Goal: Transaction & Acquisition: Purchase product/service

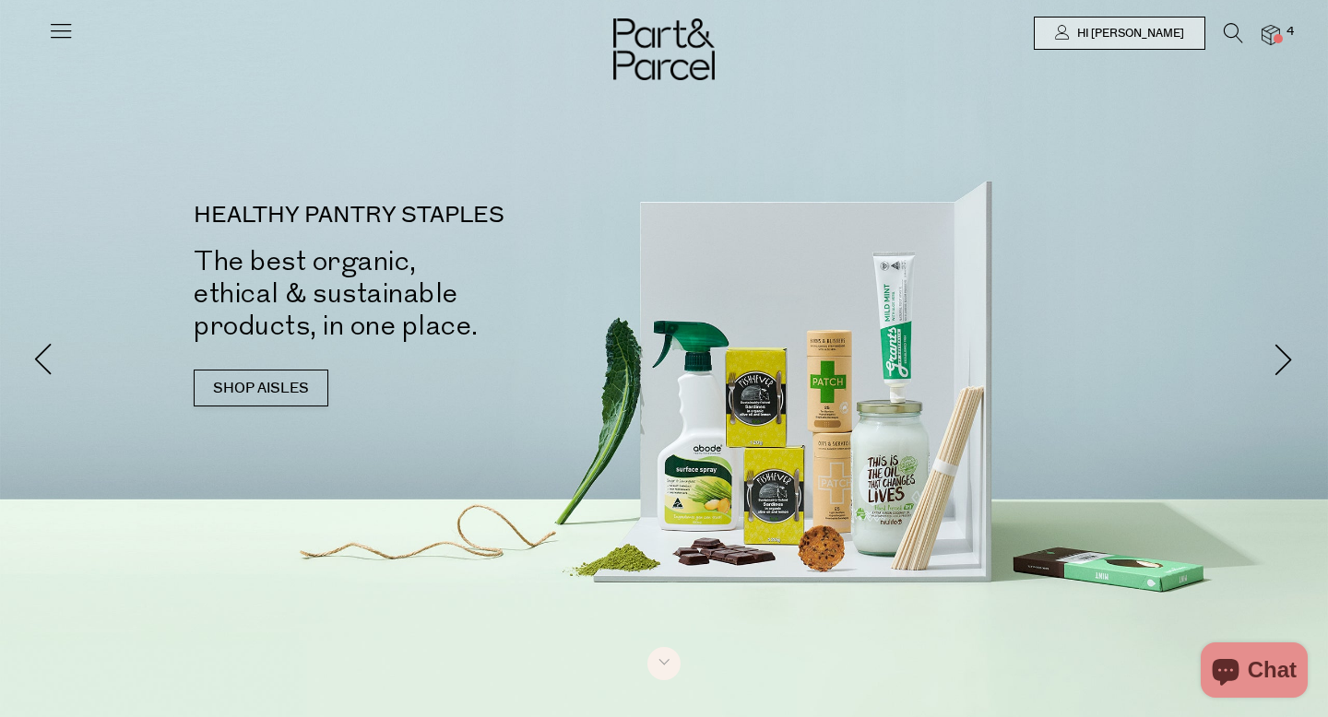
click at [1277, 26] on img at bounding box center [1270, 35] width 18 height 21
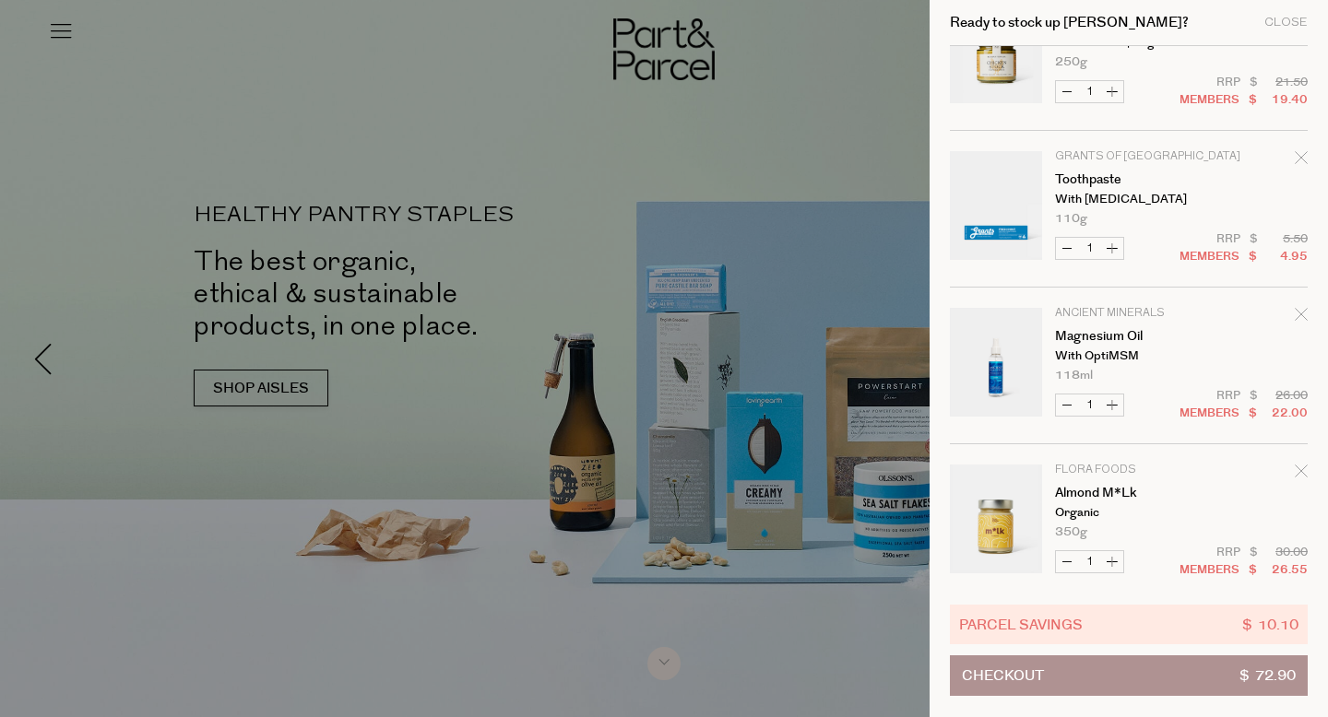
scroll to position [89, 0]
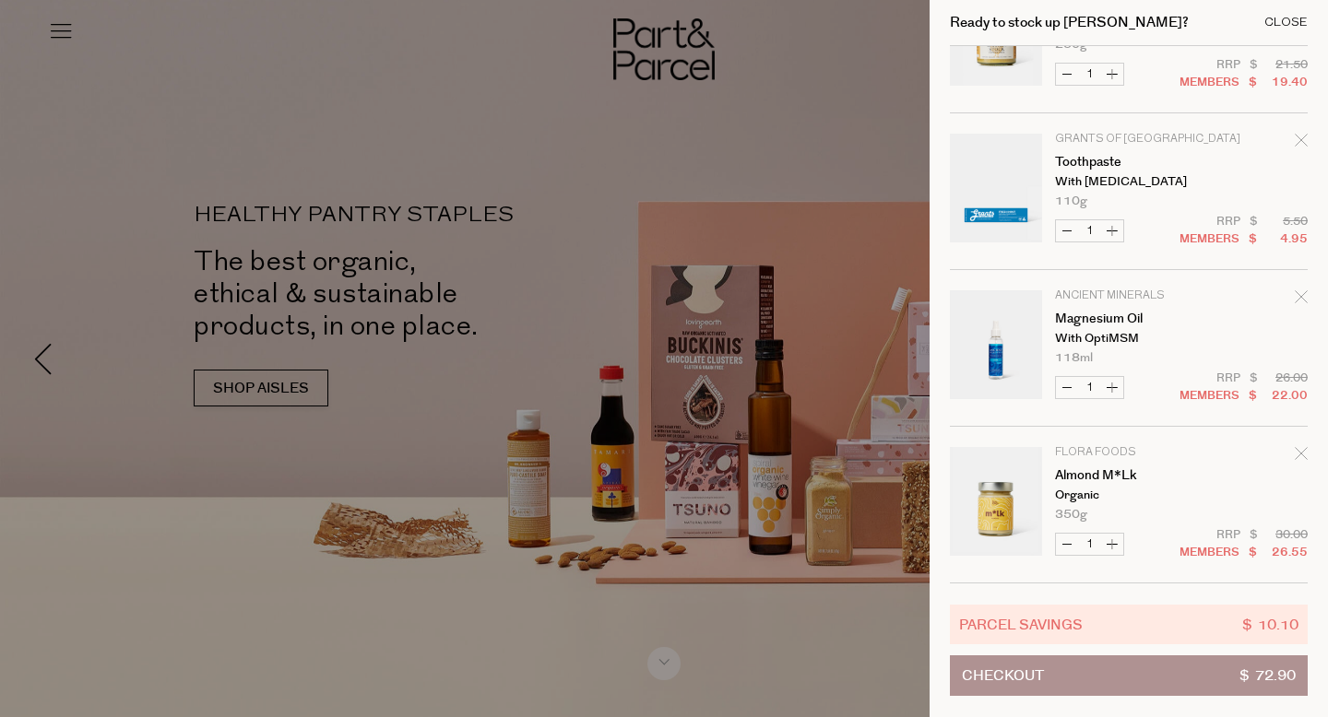
click at [1281, 18] on div "Close" at bounding box center [1285, 23] width 43 height 12
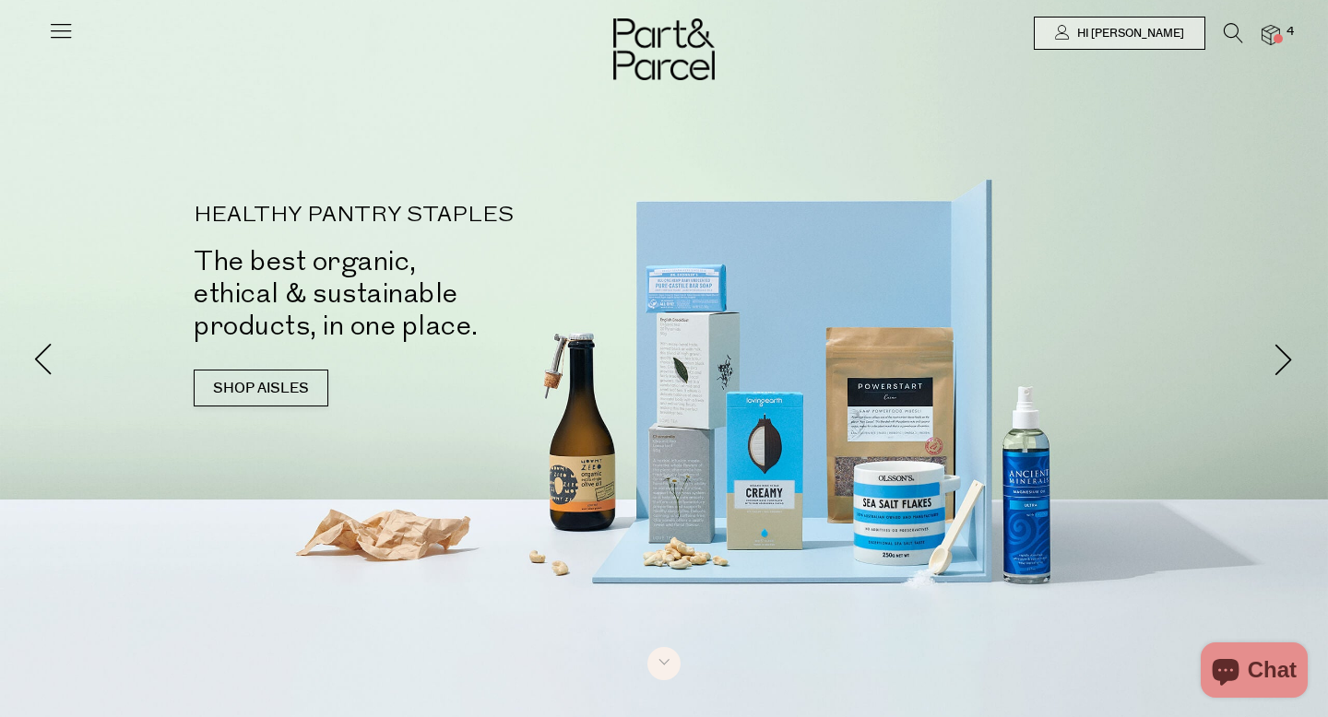
click at [65, 24] on icon at bounding box center [61, 31] width 26 height 26
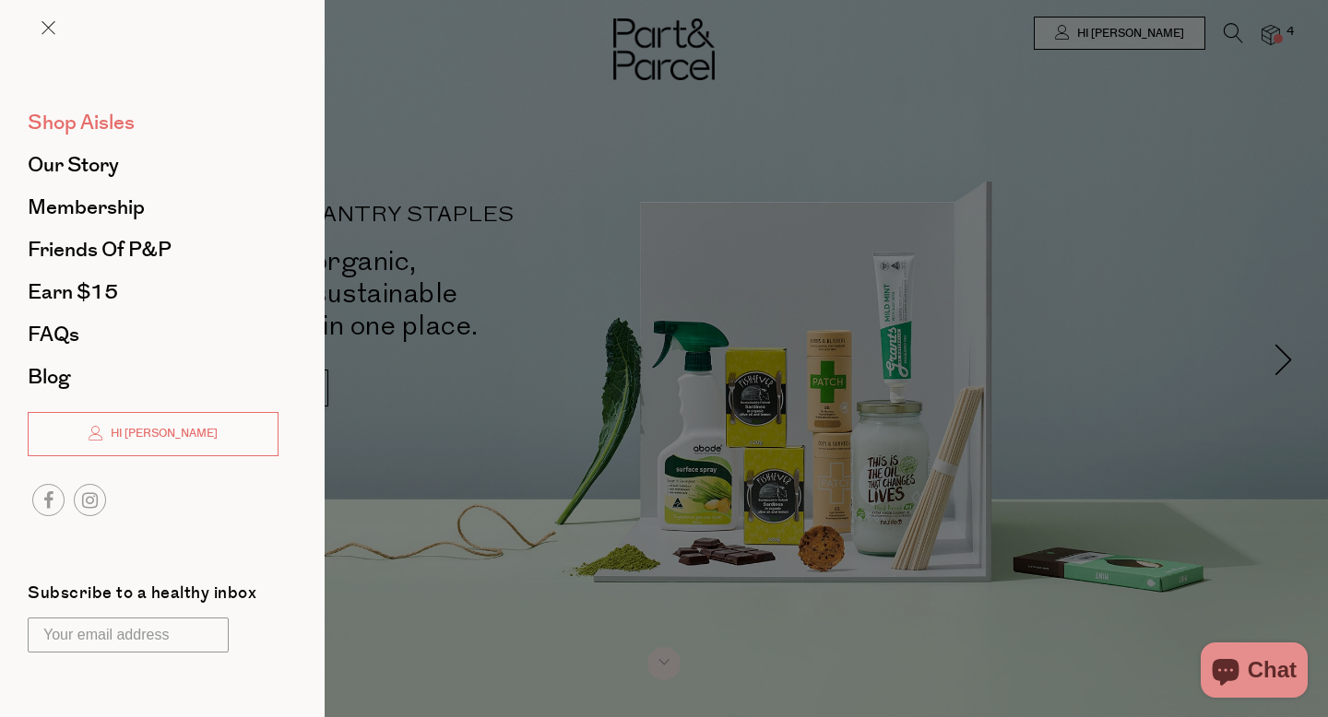
click at [84, 121] on span "Shop Aisles" at bounding box center [81, 123] width 107 height 30
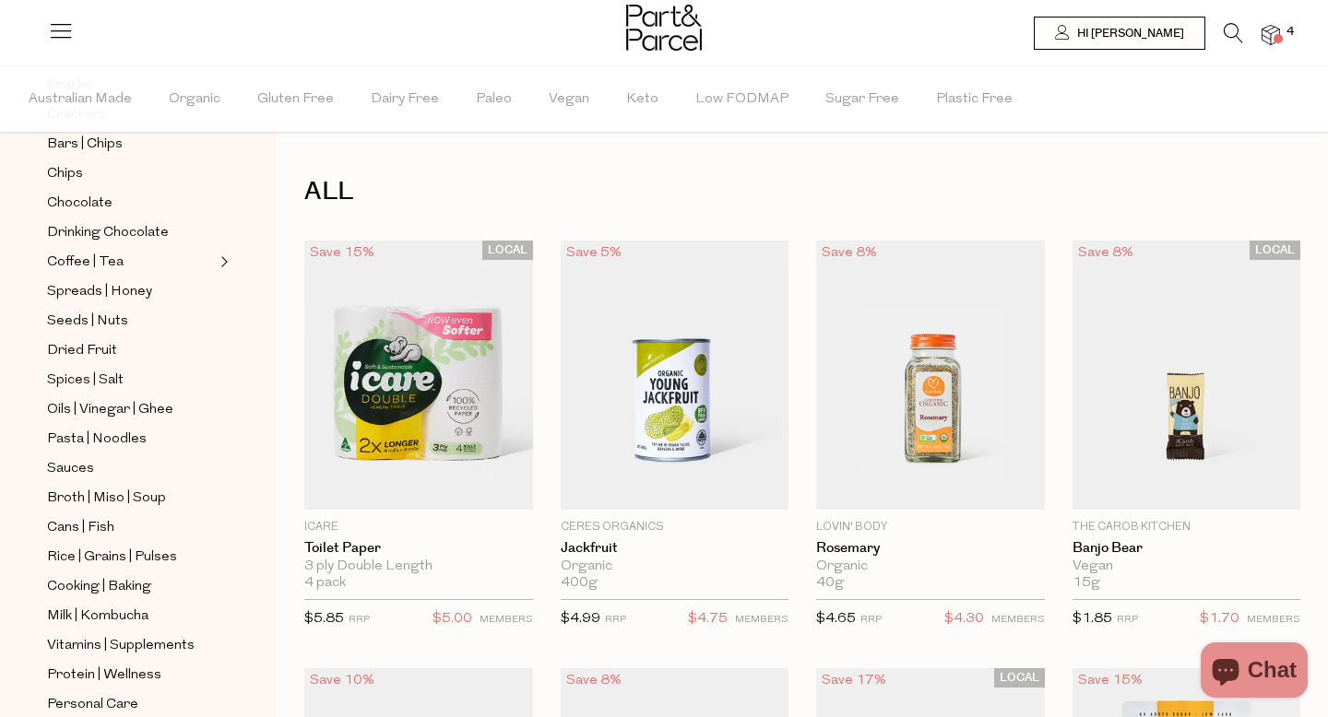
scroll to position [422, 0]
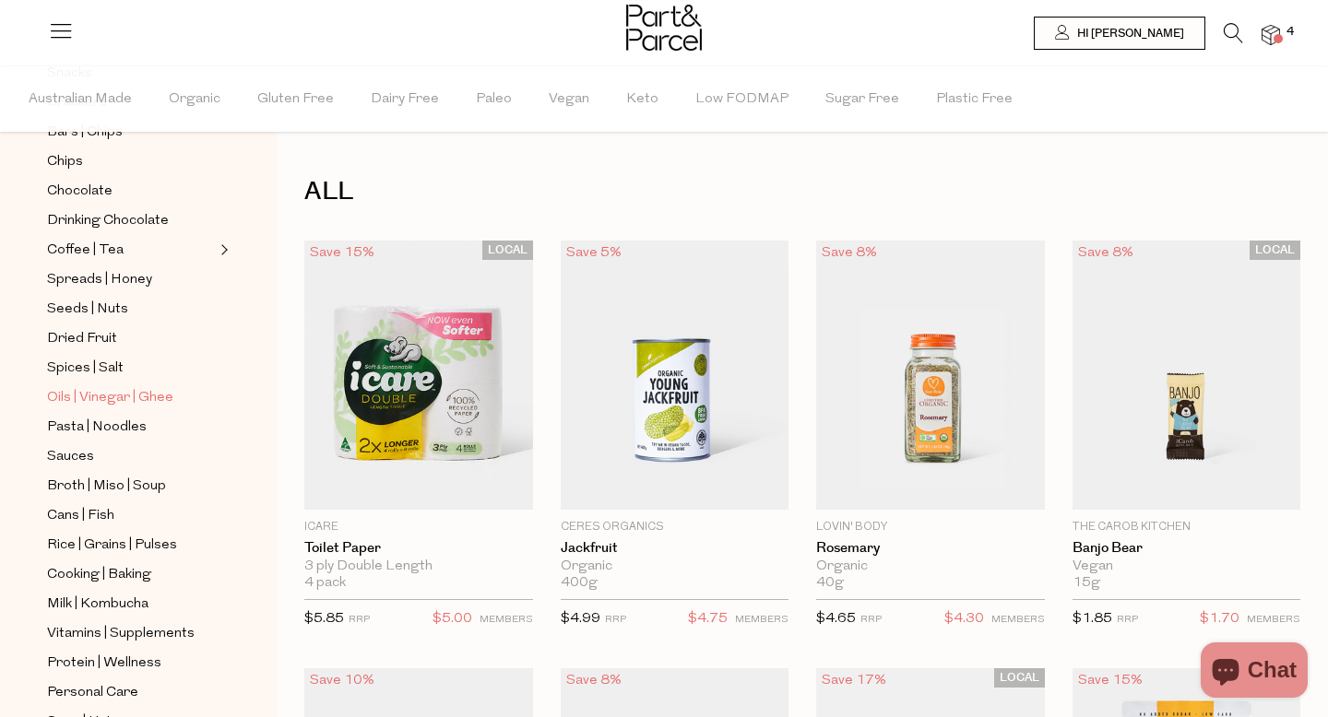
click at [120, 396] on span "Oils | Vinegar | Ghee" at bounding box center [110, 398] width 126 height 22
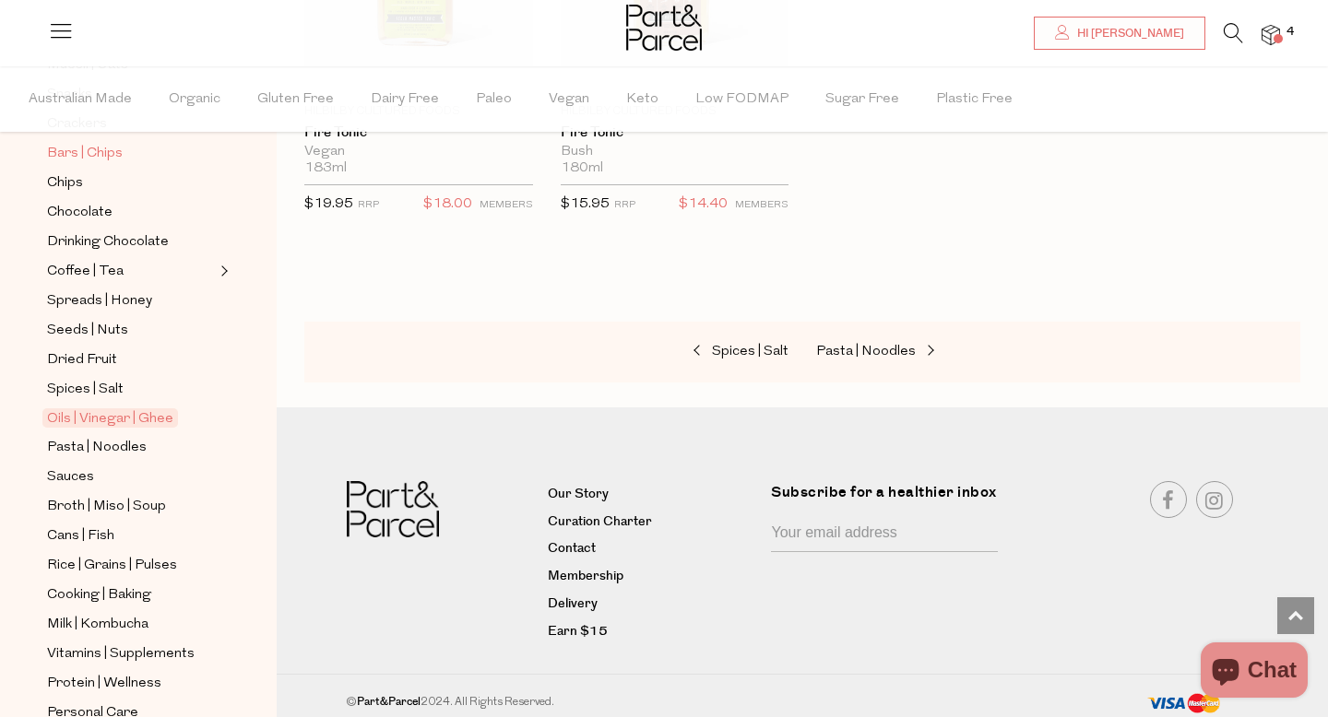
scroll to position [405, 0]
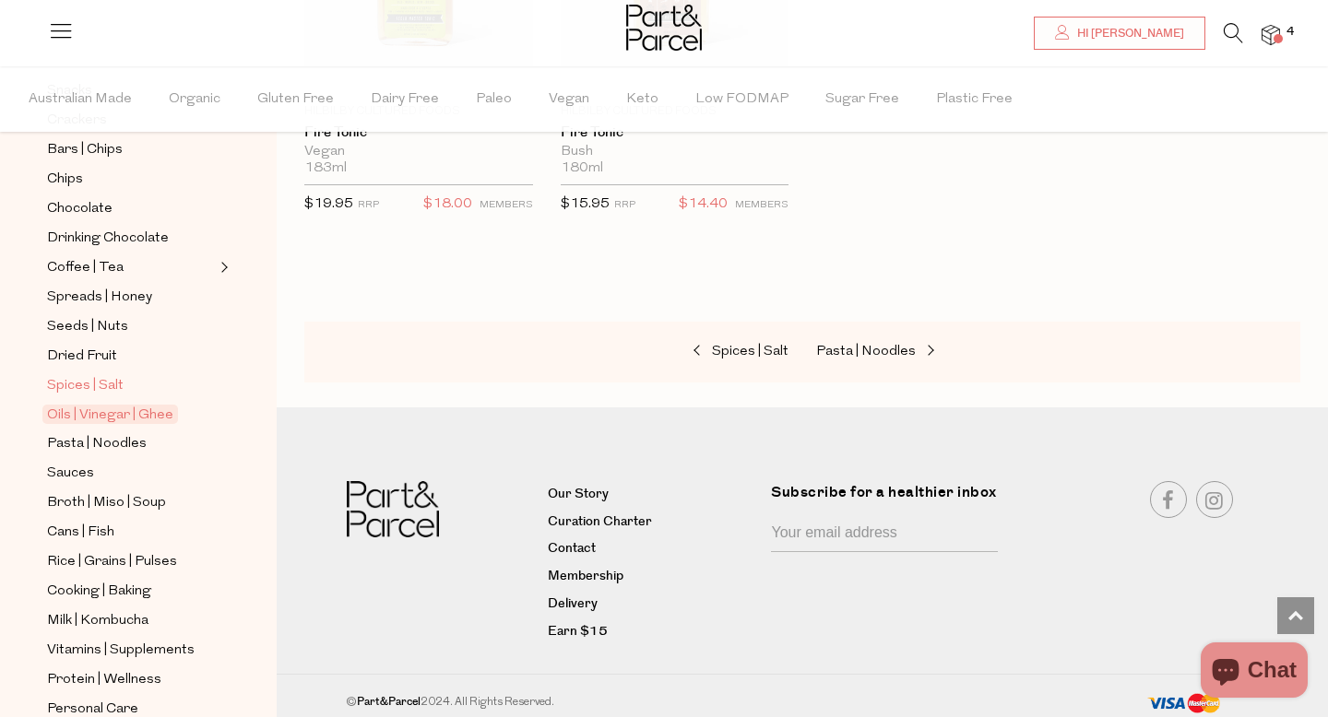
click at [92, 384] on span "Spices | Salt" at bounding box center [85, 386] width 77 height 22
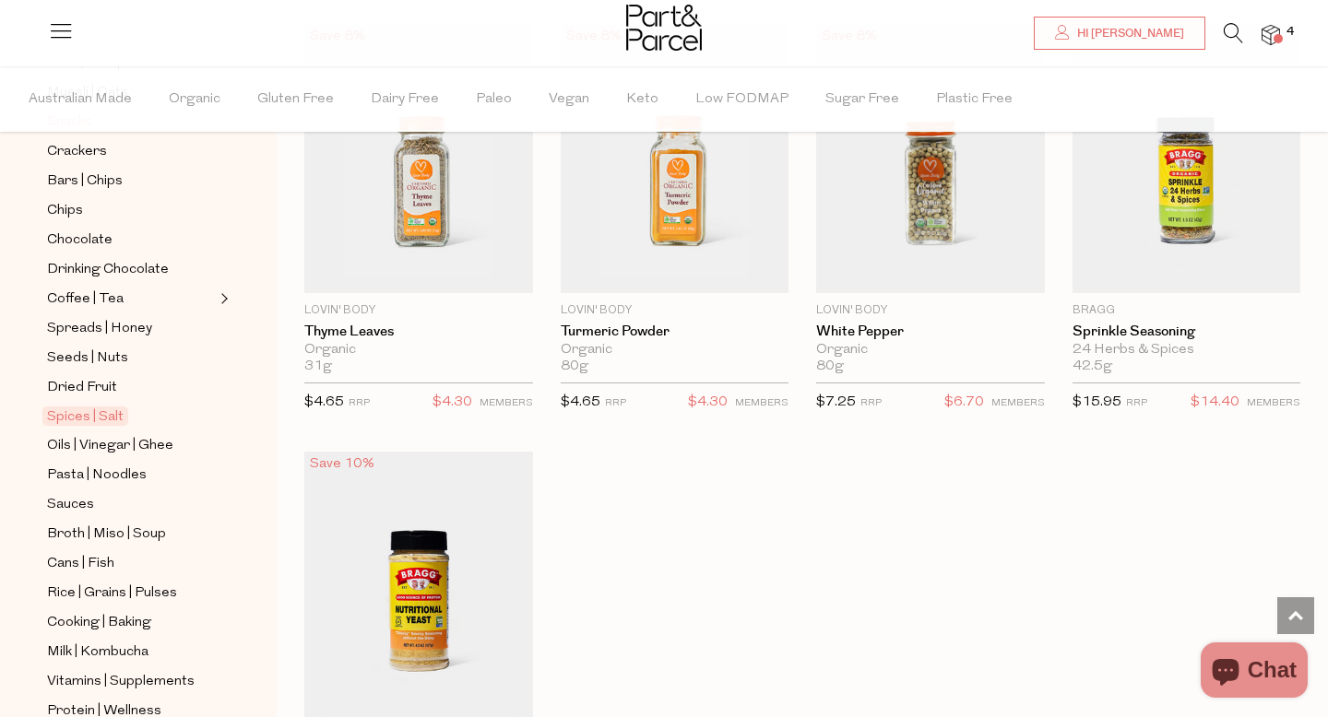
scroll to position [636, 0]
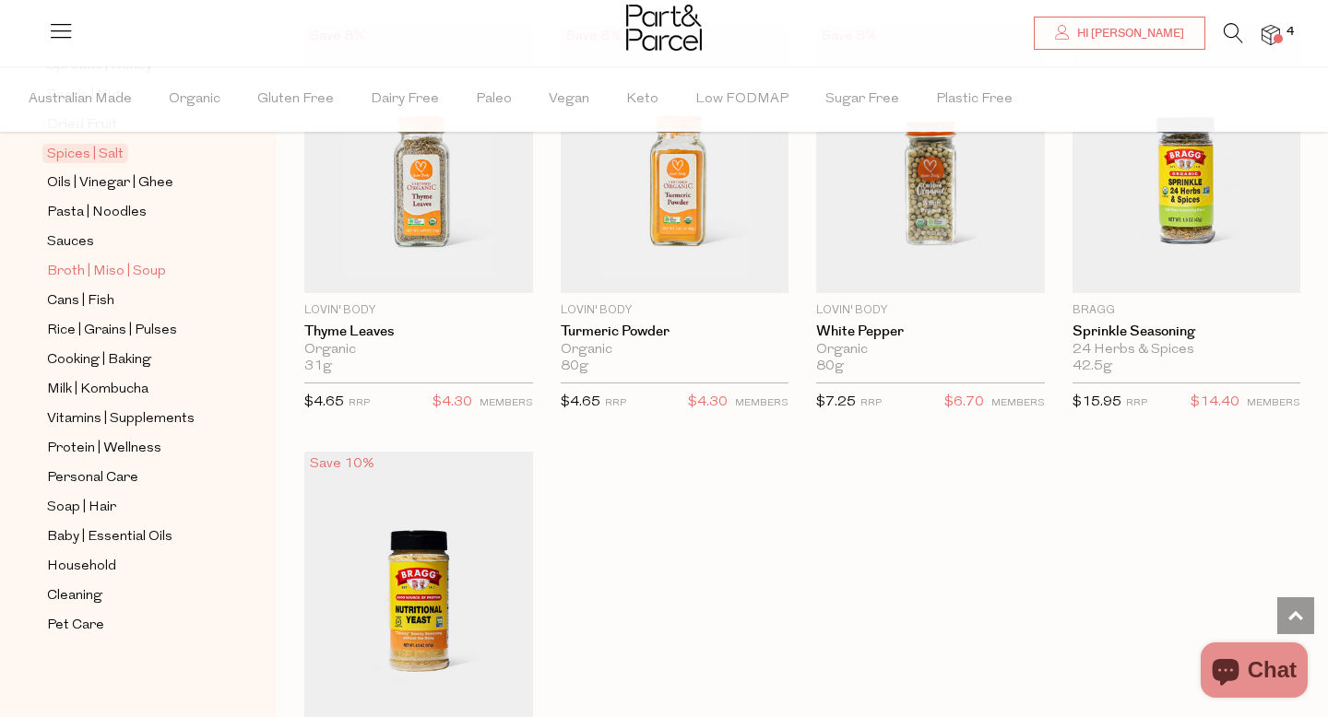
click at [82, 266] on span "Broth | Miso | Soup" at bounding box center [106, 272] width 119 height 22
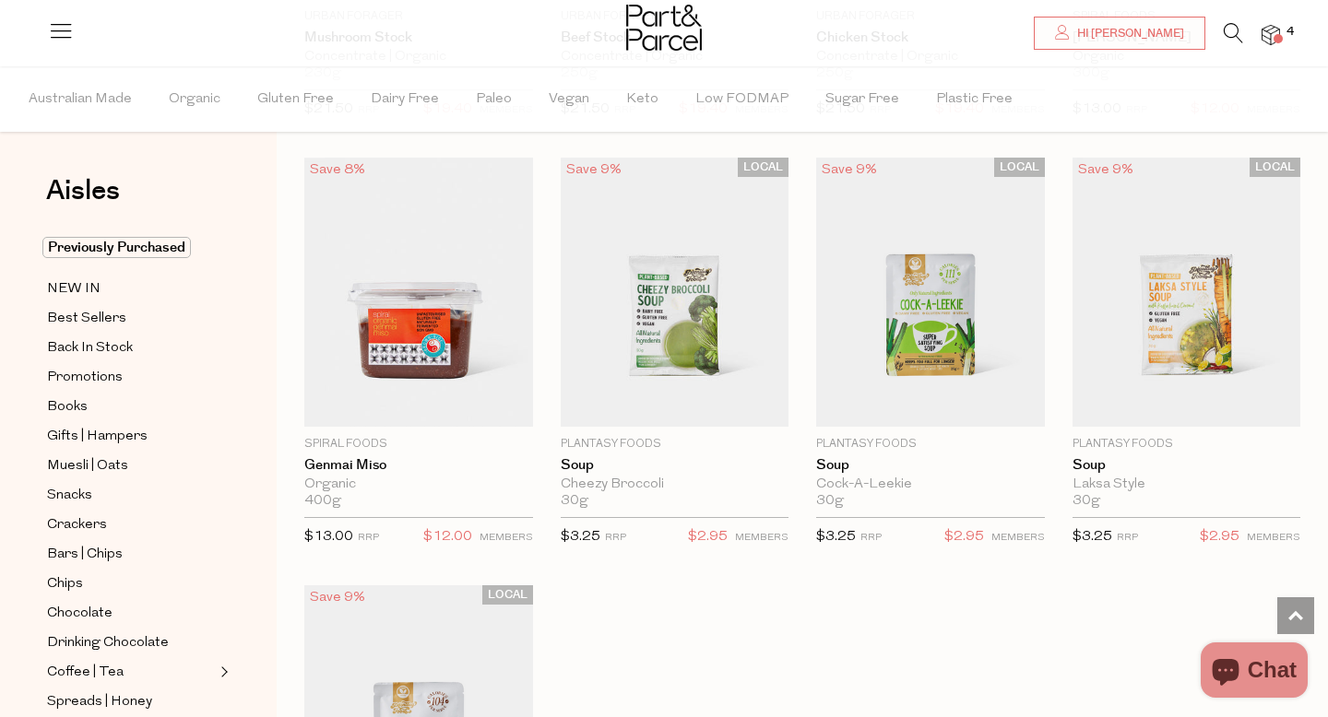
scroll to position [3077, 0]
click at [1230, 28] on icon at bounding box center [1232, 33] width 19 height 20
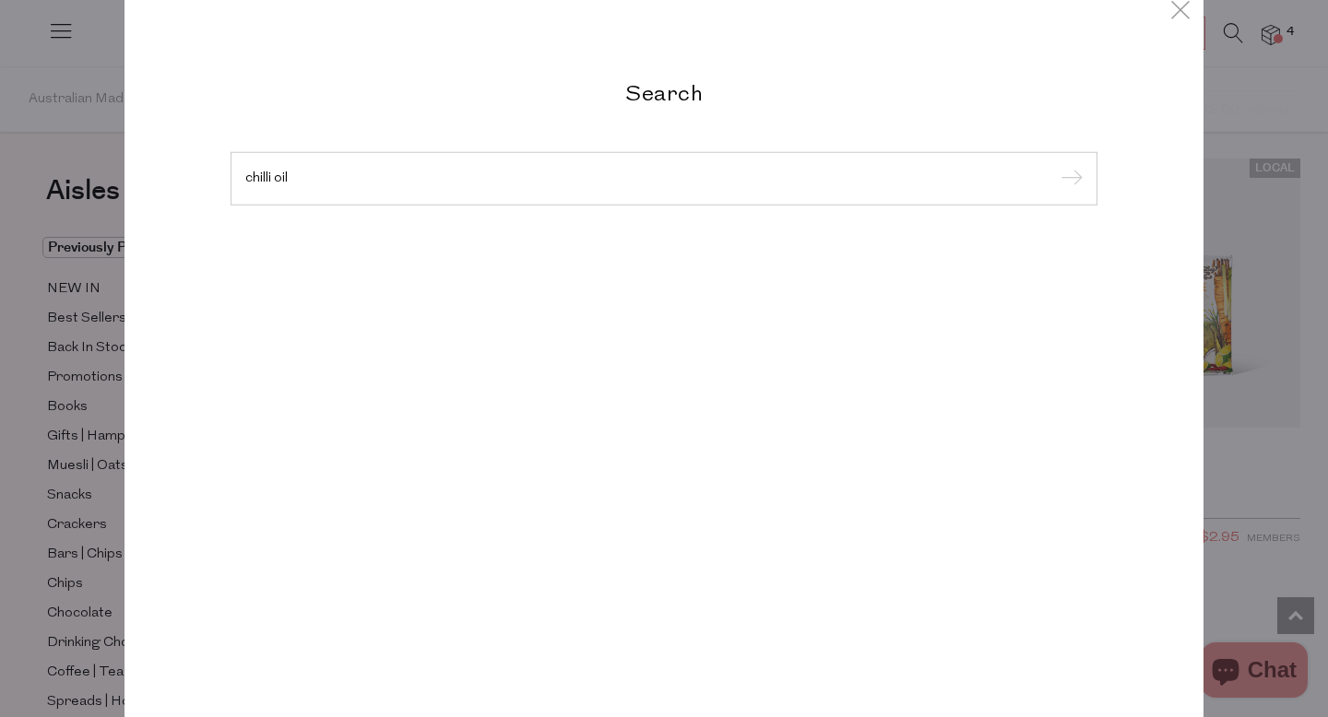
type input "chilli oil"
click at [1055, 166] on input "submit" at bounding box center [1069, 180] width 28 height 28
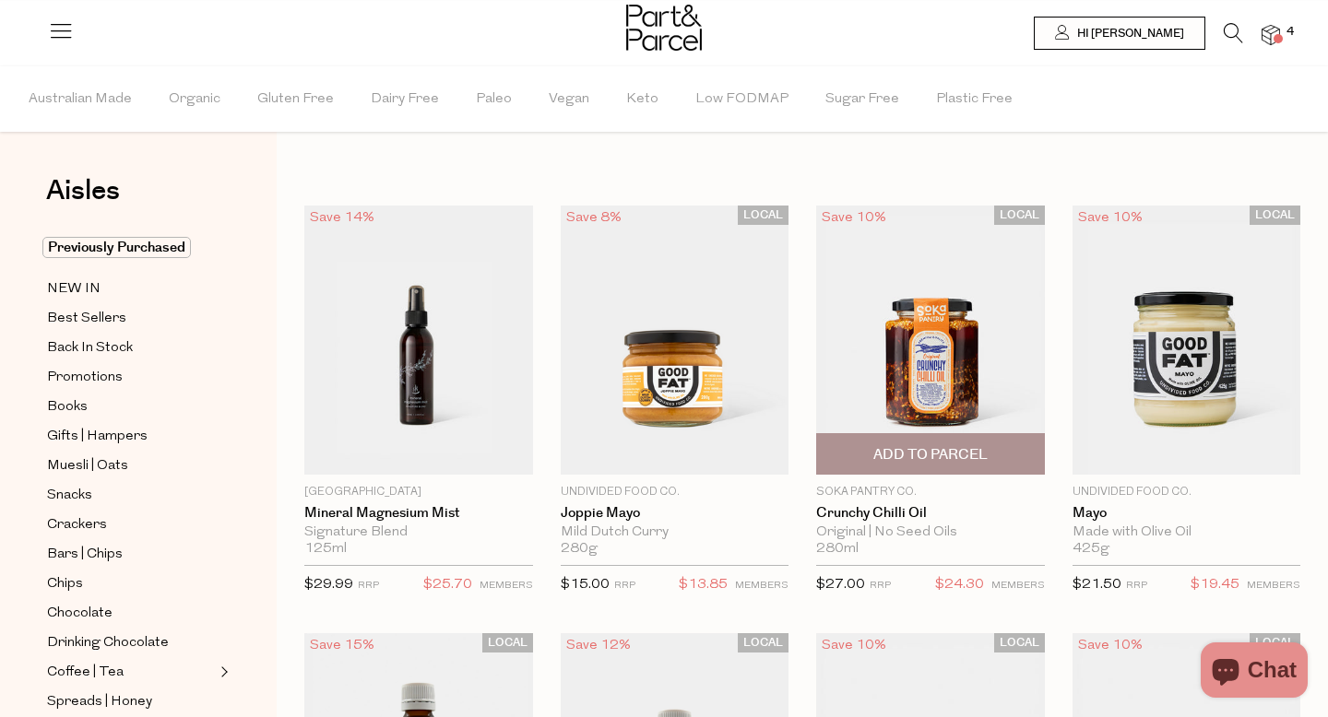
click at [933, 219] on img at bounding box center [930, 340] width 229 height 269
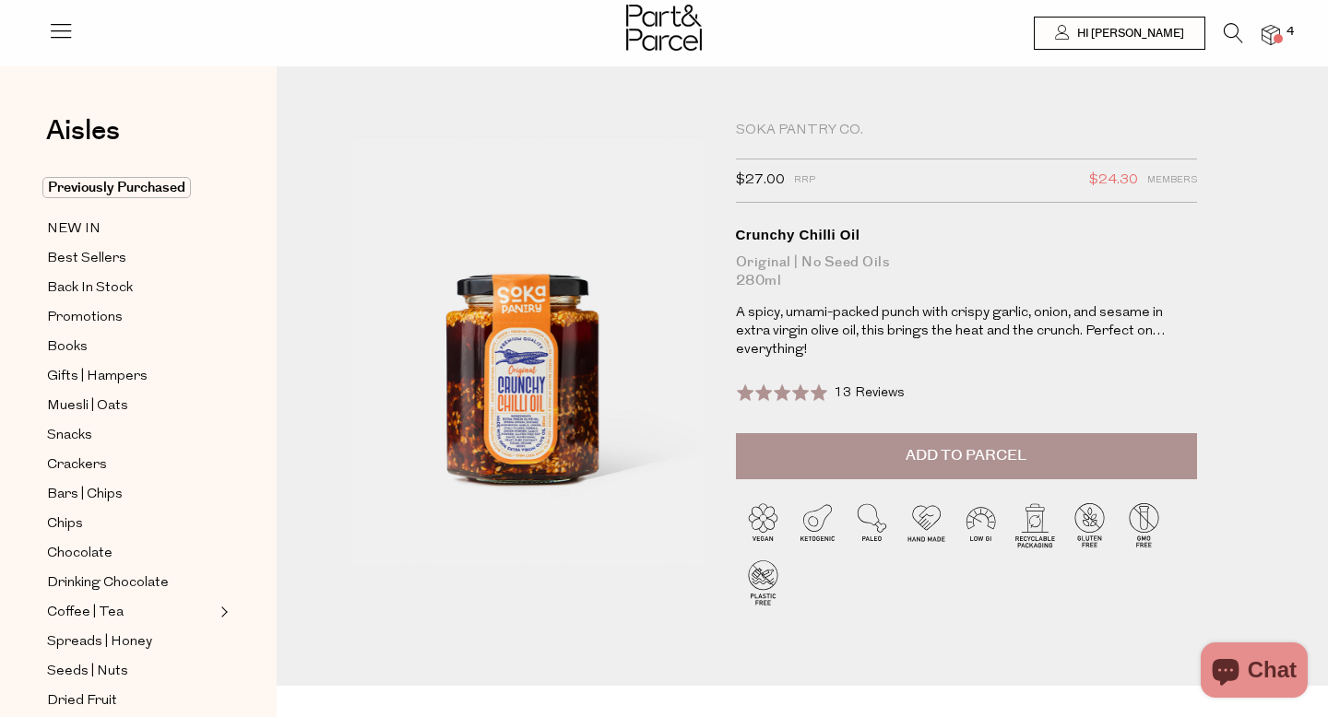
click at [1233, 26] on icon at bounding box center [1232, 33] width 19 height 20
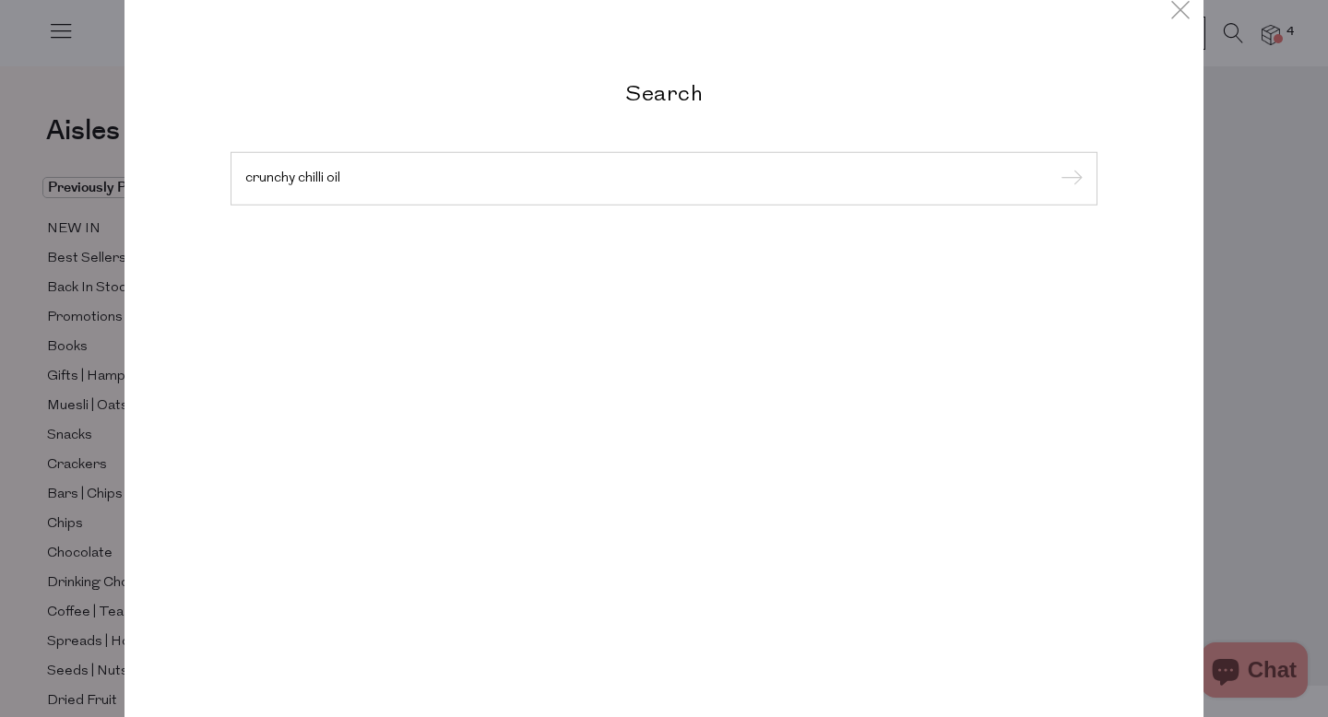
type input "crunchy chilli oil"
click at [1055, 166] on input "submit" at bounding box center [1069, 180] width 28 height 28
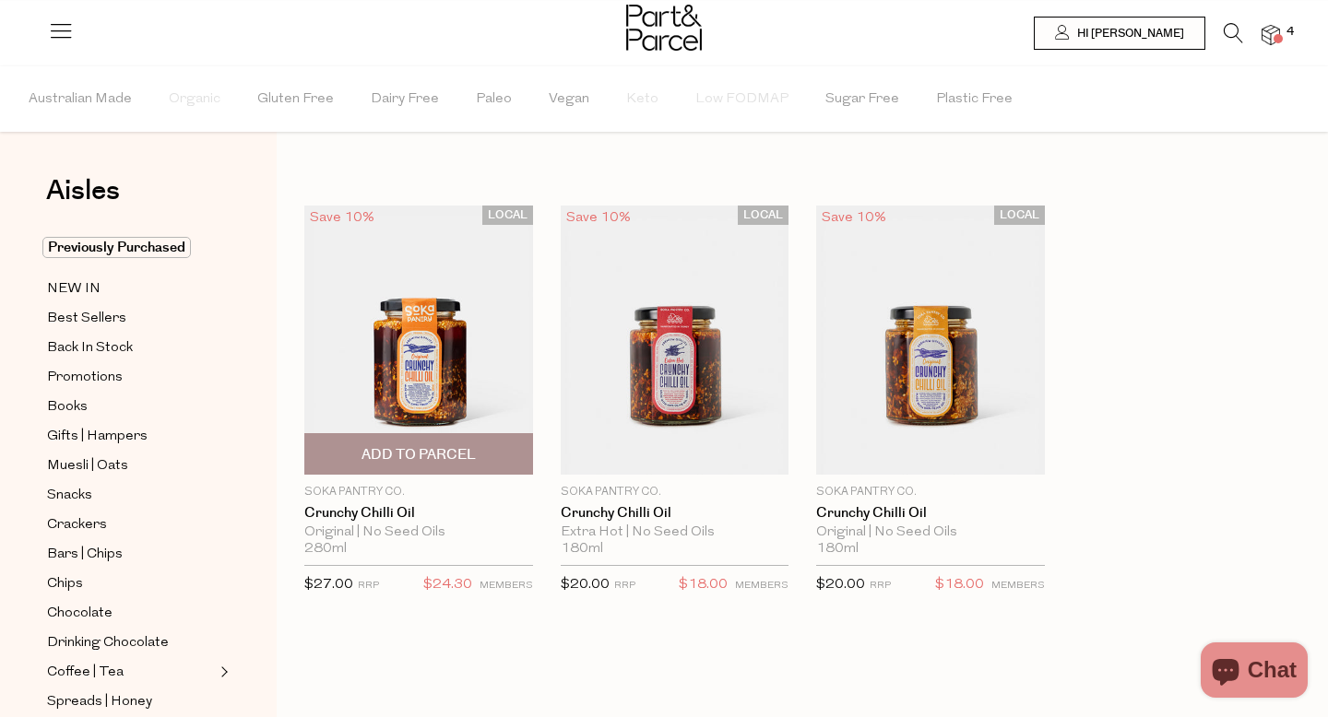
click at [414, 457] on span "Add To Parcel" at bounding box center [418, 454] width 114 height 19
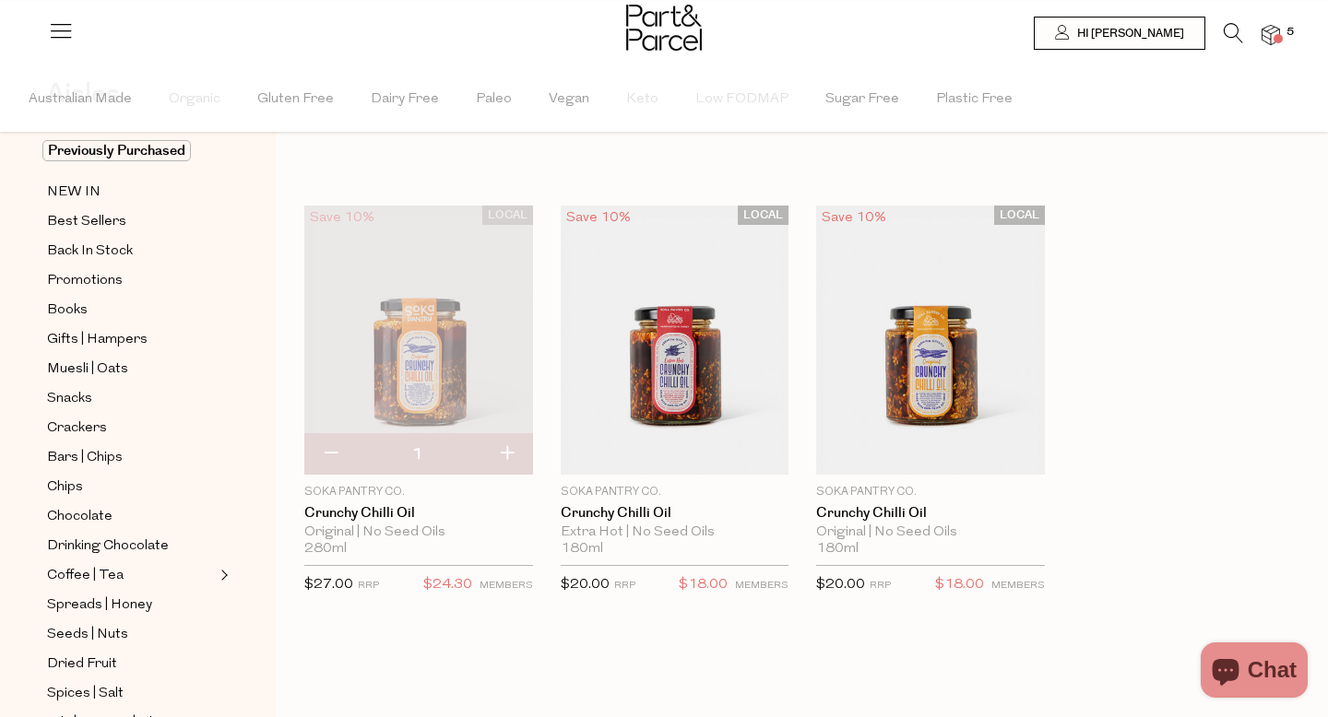
scroll to position [100, 0]
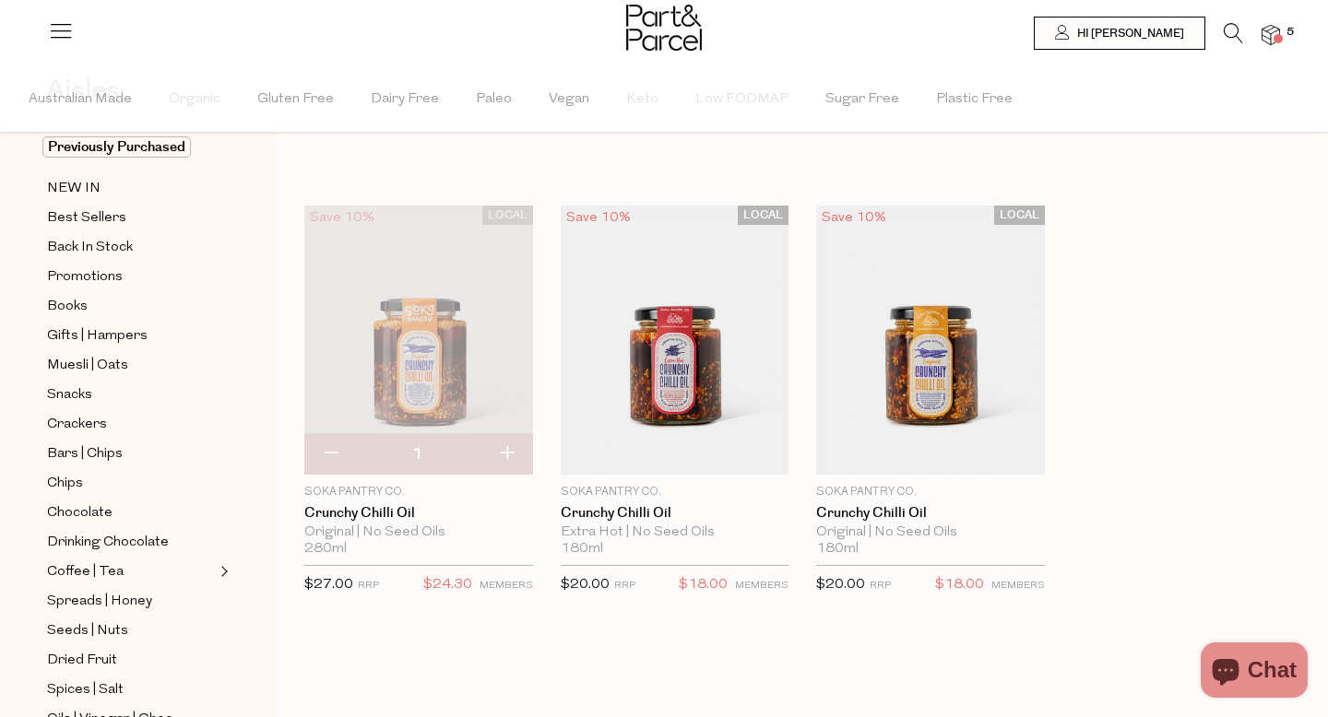
click at [1227, 31] on icon at bounding box center [1232, 33] width 19 height 20
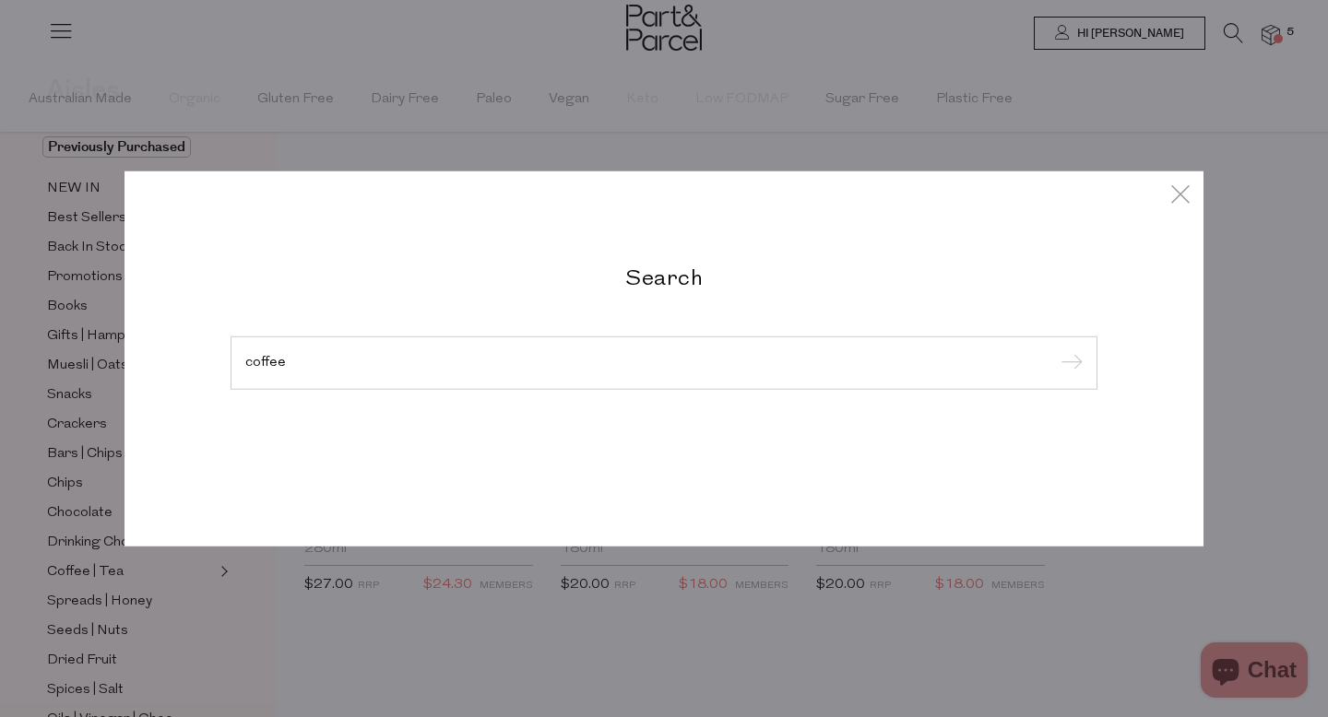
type input "coffee"
click at [1055, 350] on input "submit" at bounding box center [1069, 364] width 28 height 28
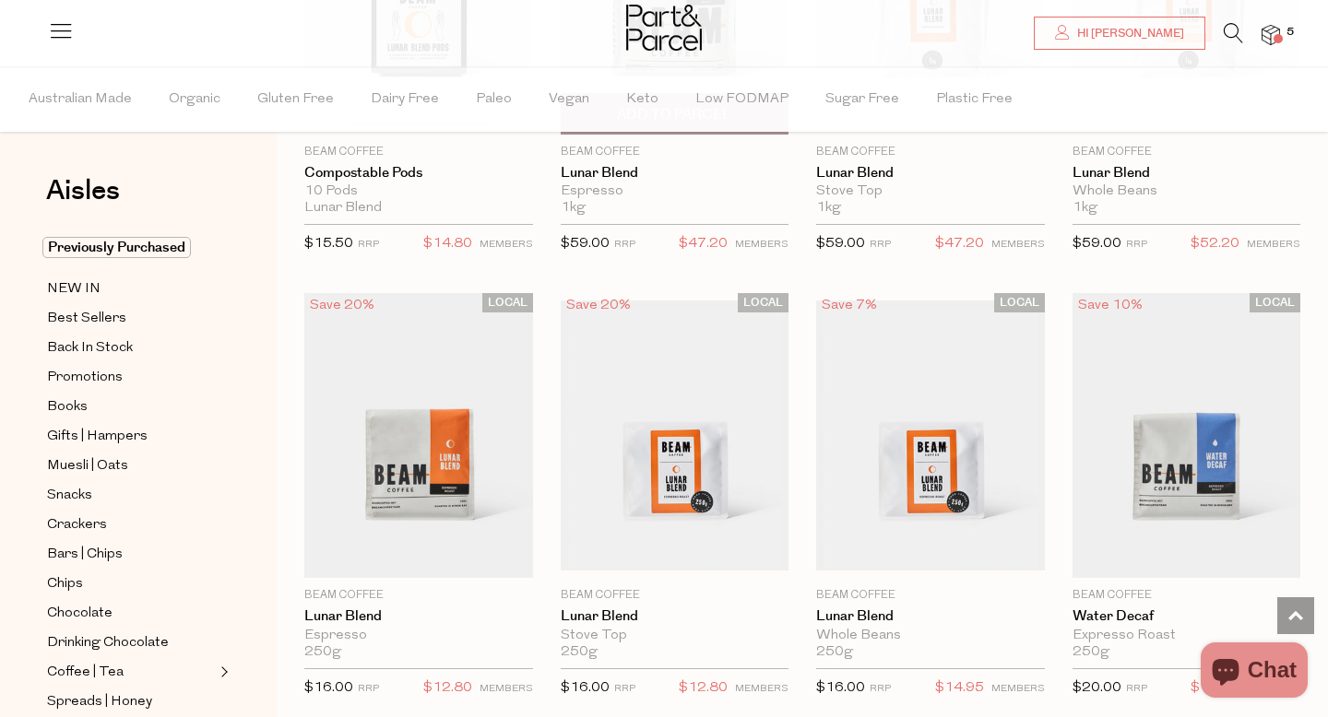
scroll to position [3007, 0]
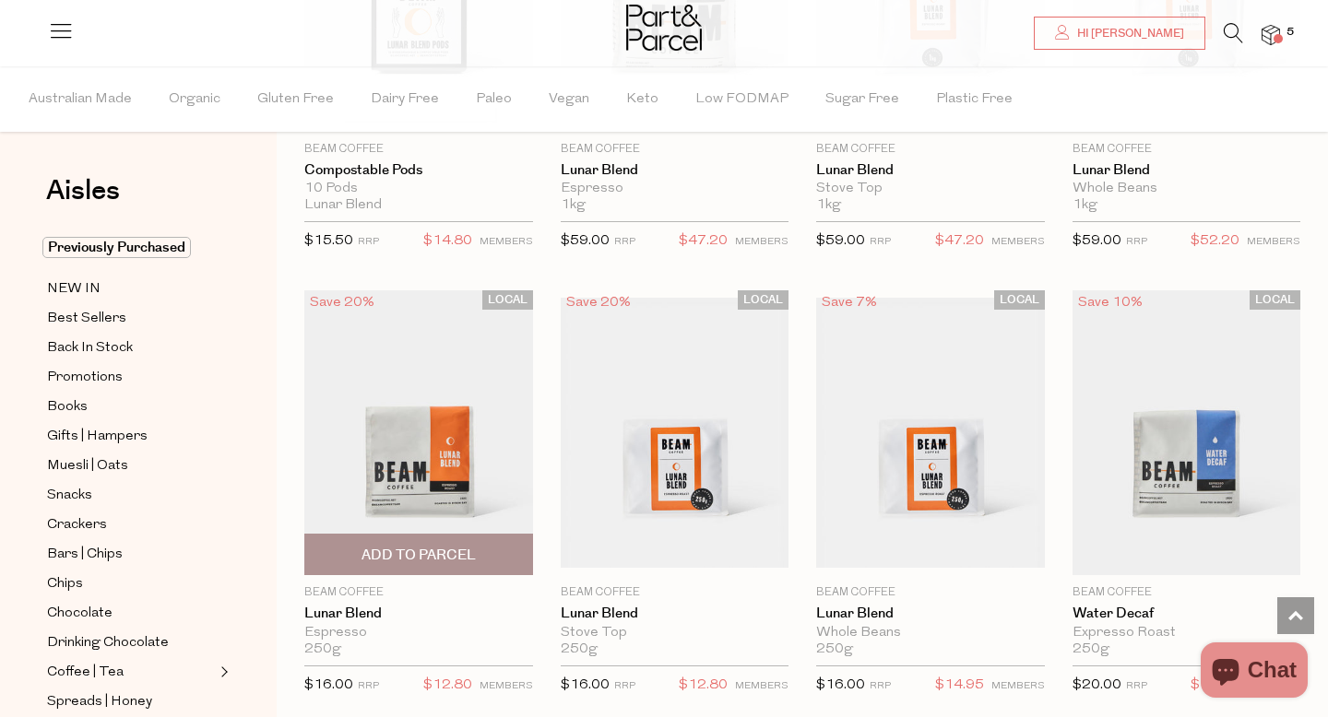
click at [420, 462] on img at bounding box center [418, 432] width 229 height 285
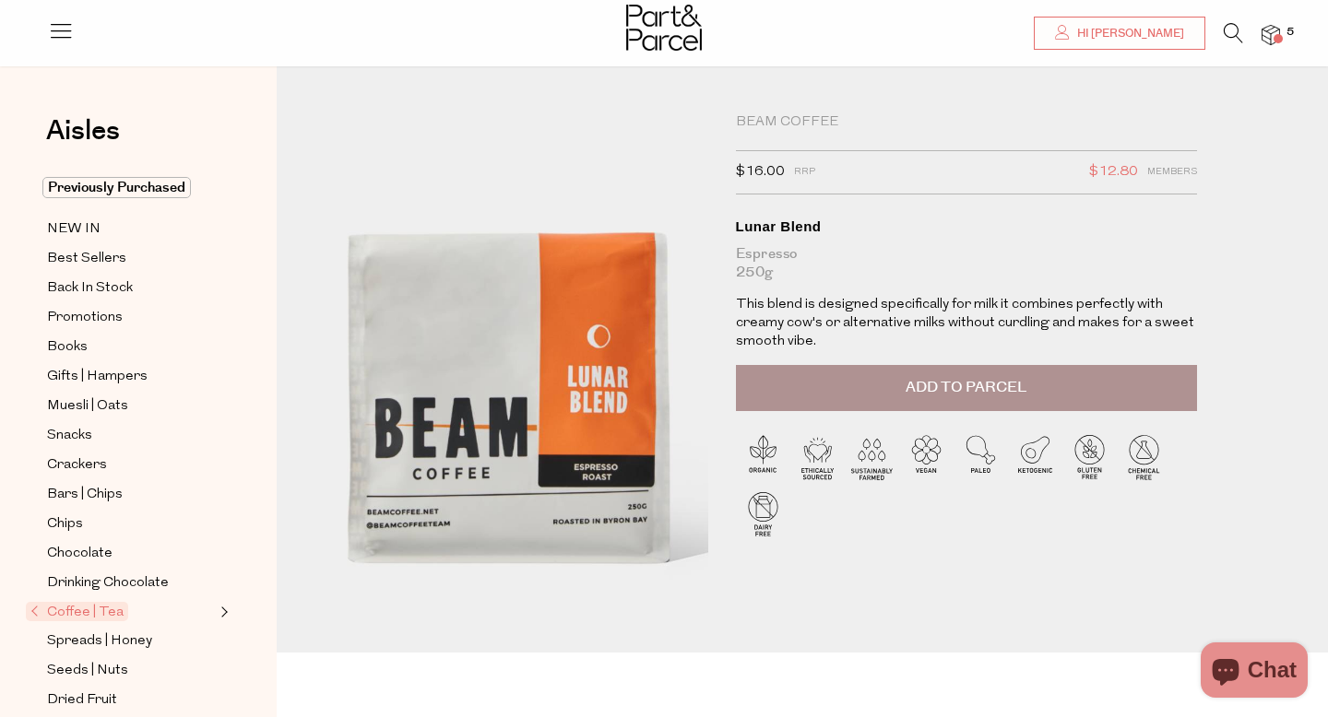
scroll to position [9, 0]
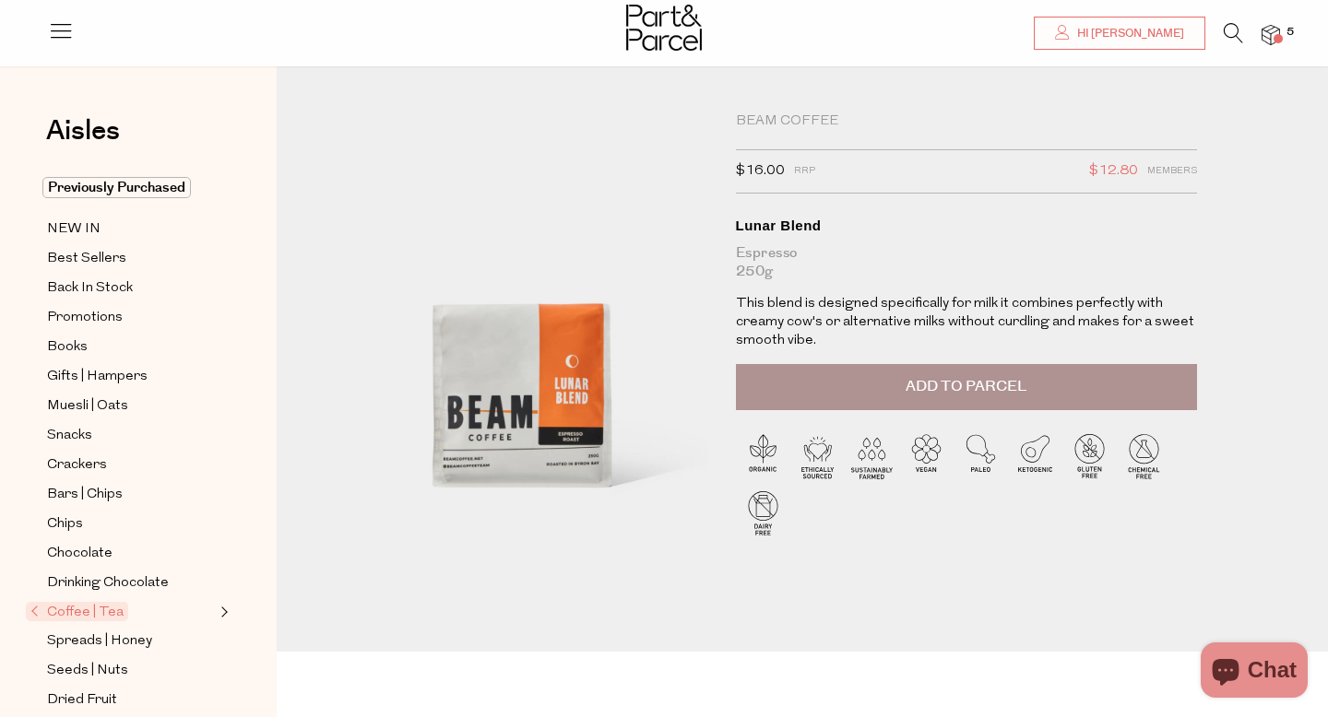
click at [978, 385] on span "Add to Parcel" at bounding box center [965, 386] width 121 height 21
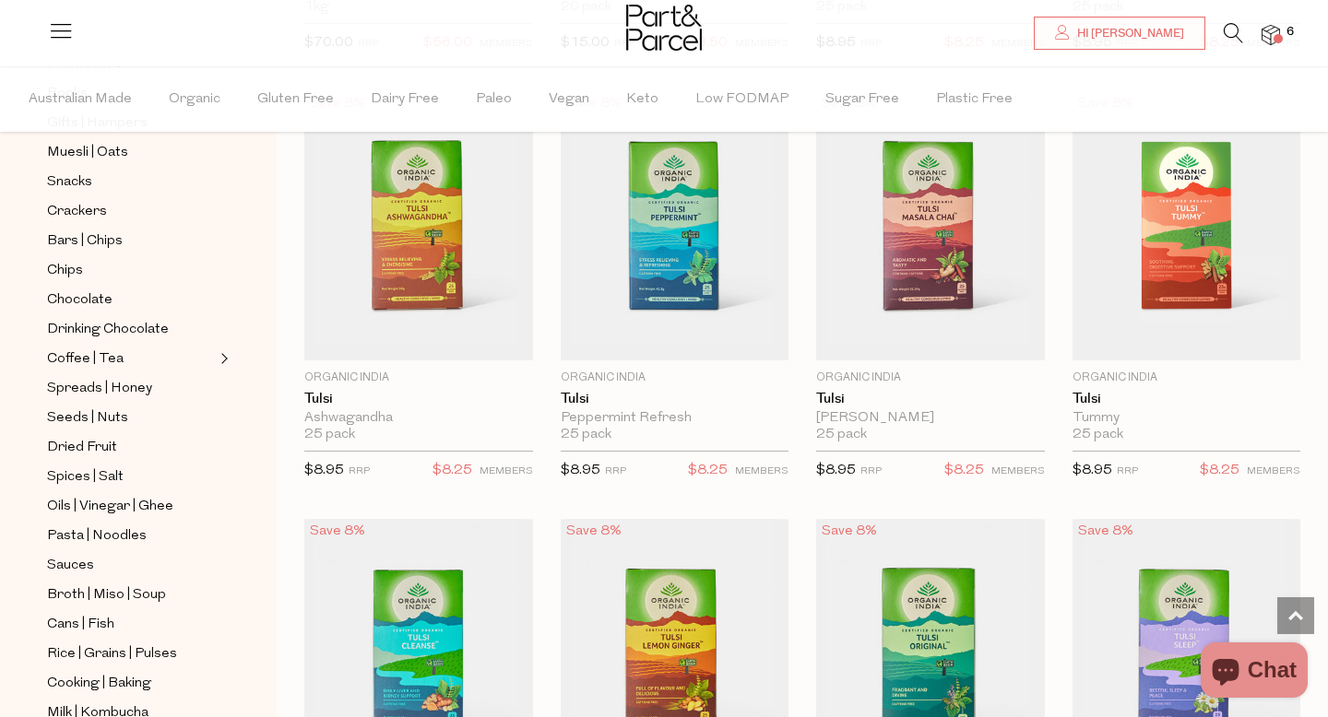
scroll to position [4076, 0]
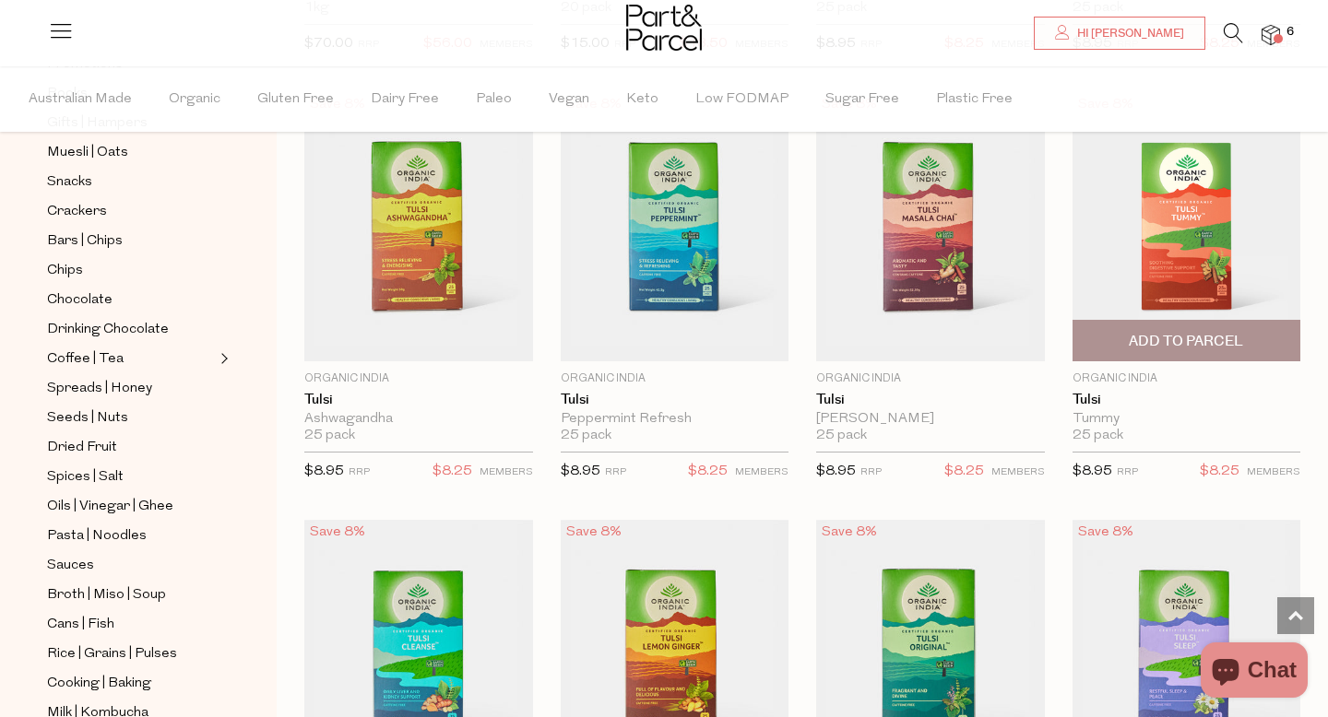
click at [1198, 220] on img at bounding box center [1186, 226] width 229 height 269
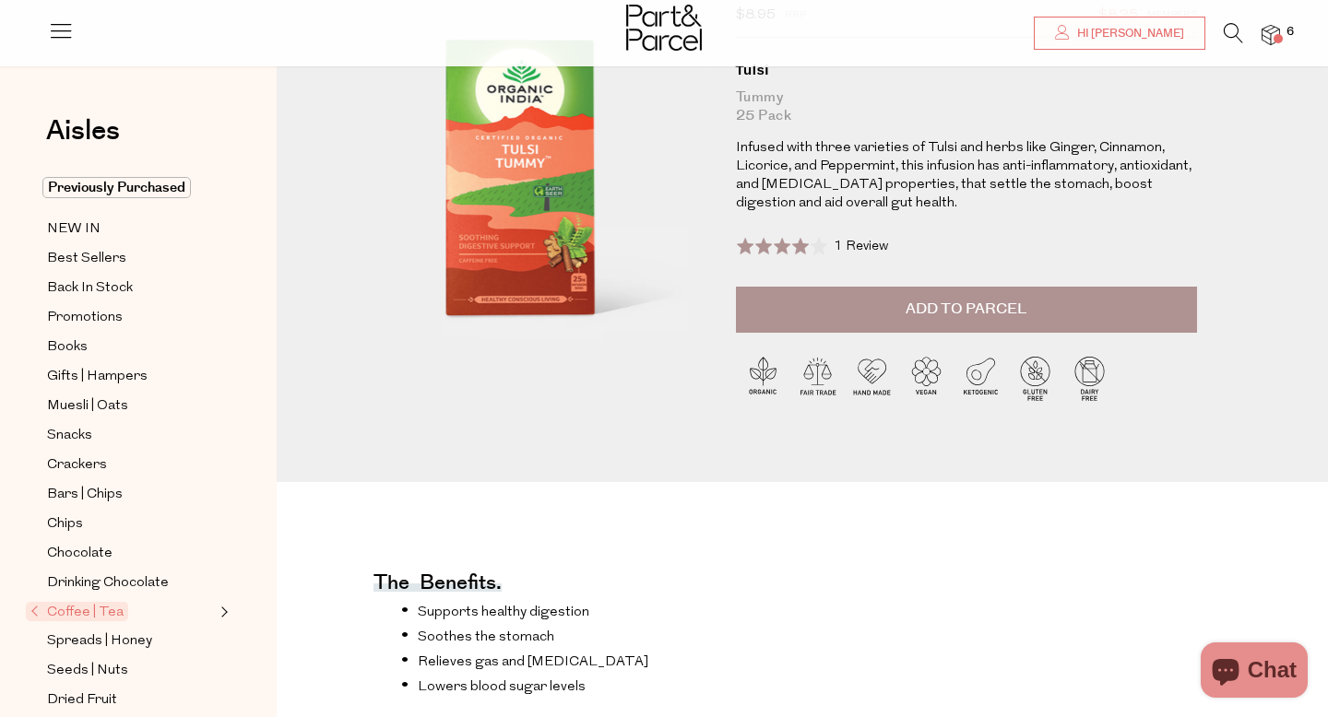
scroll to position [160, 0]
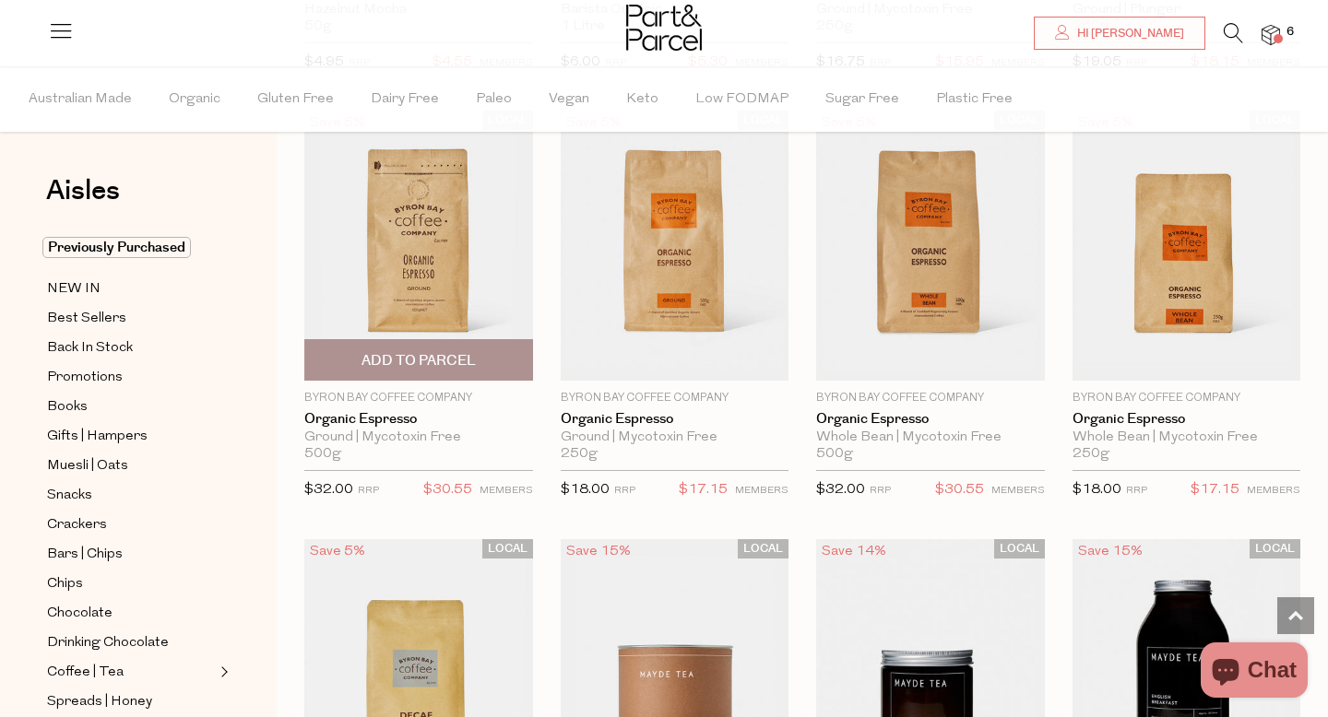
scroll to position [5330, 0]
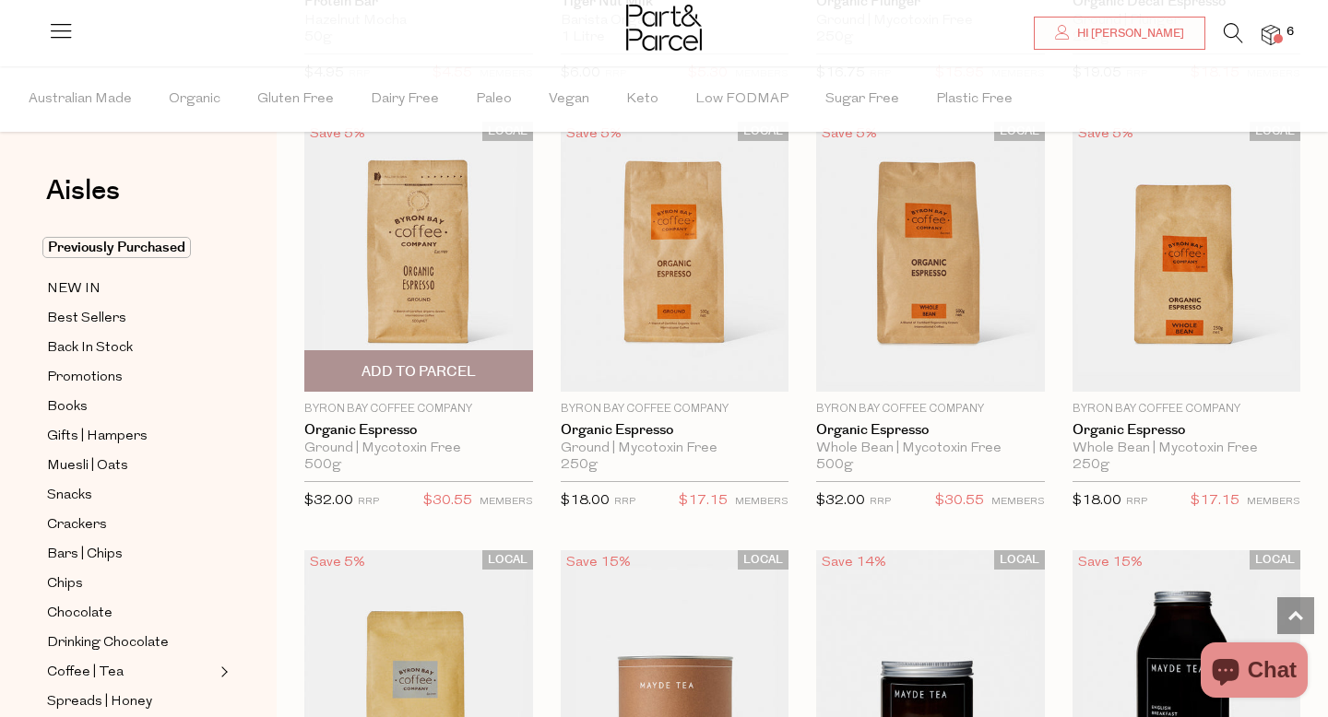
click at [425, 362] on span "Add To Parcel" at bounding box center [418, 371] width 114 height 19
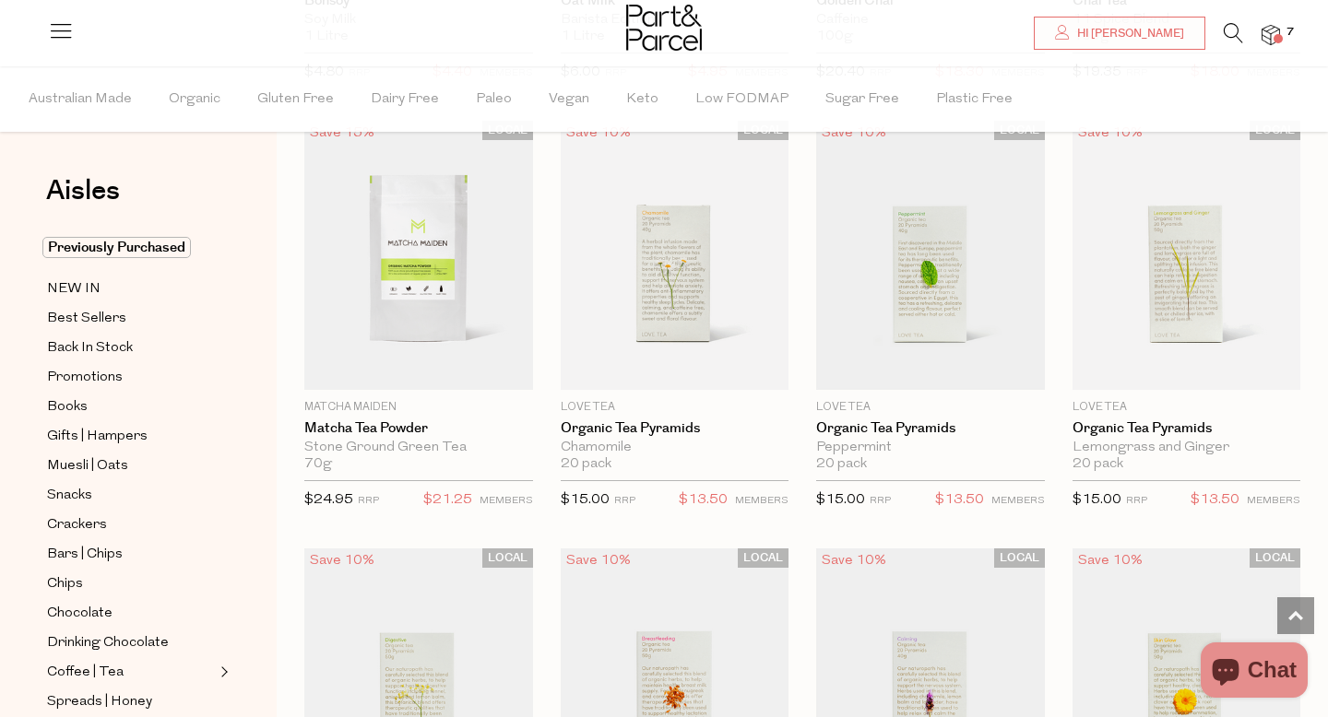
scroll to position [10128, 0]
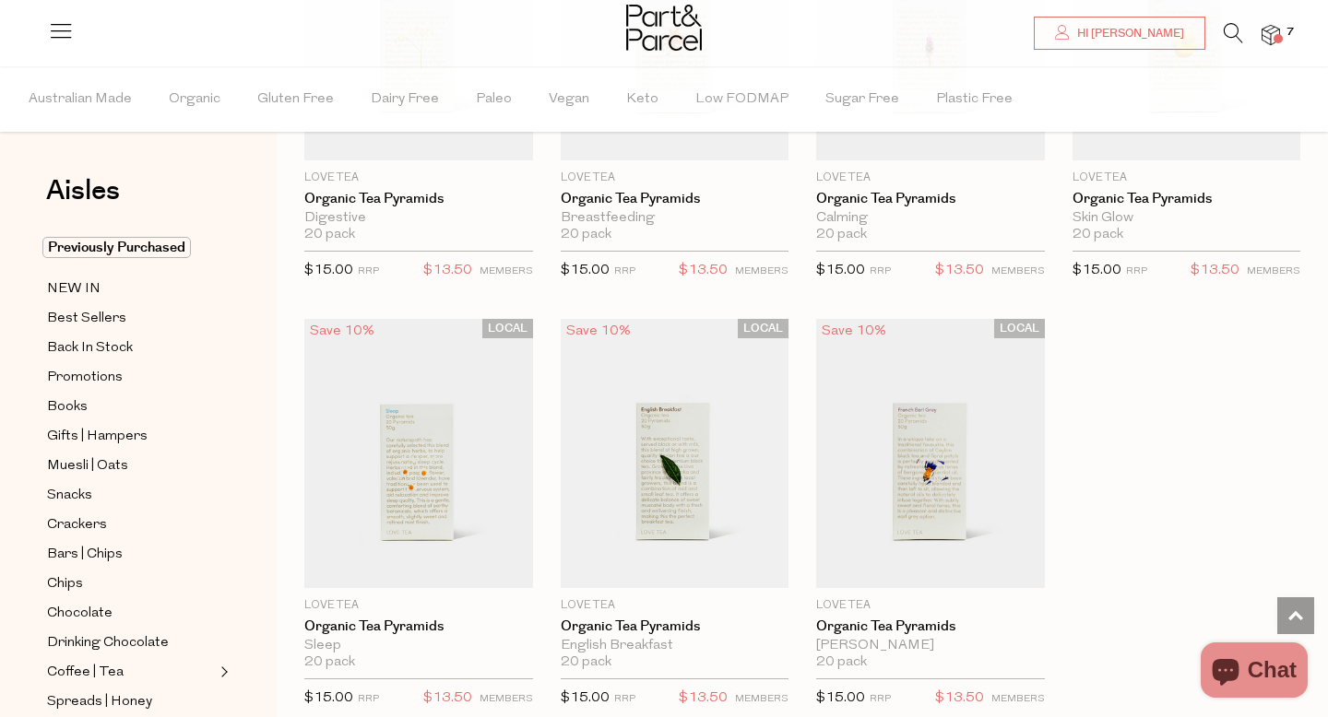
scroll to position [10744, 0]
click at [425, 496] on img at bounding box center [418, 452] width 229 height 269
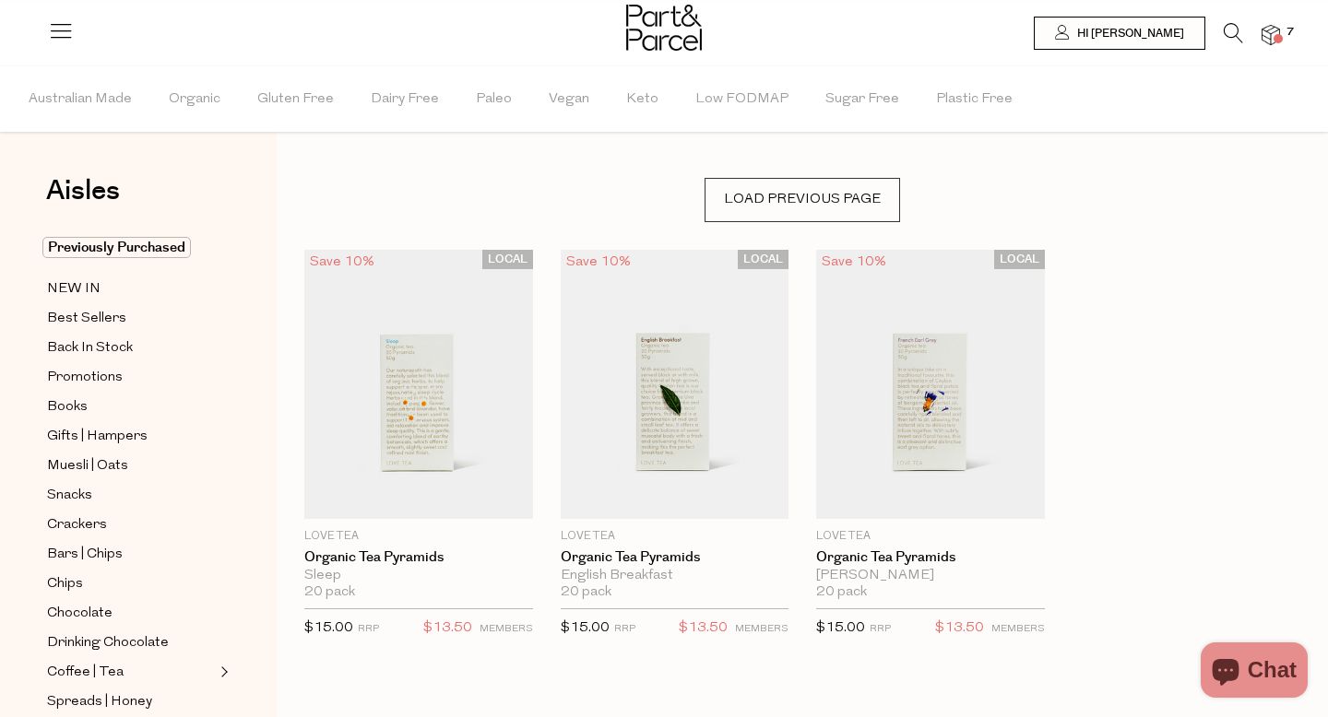
click at [797, 198] on span "Load Previous Page" at bounding box center [801, 200] width 195 height 44
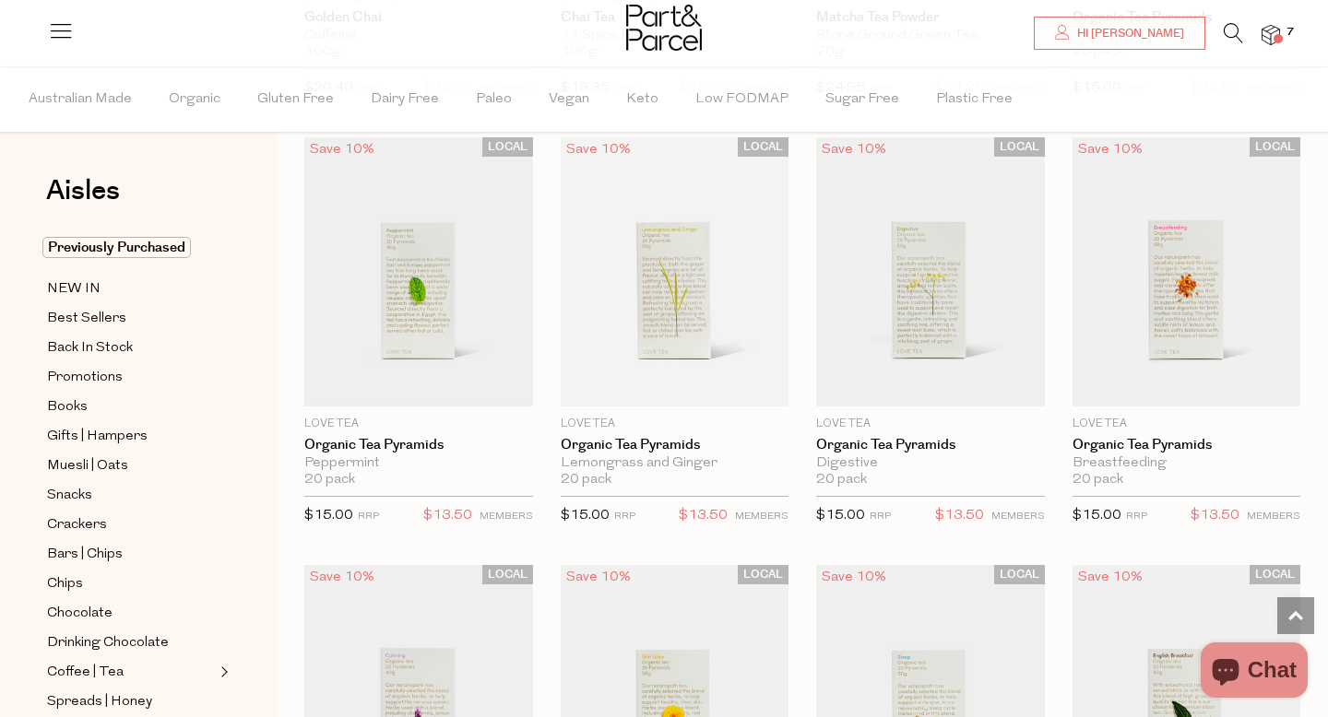
scroll to position [4860, 0]
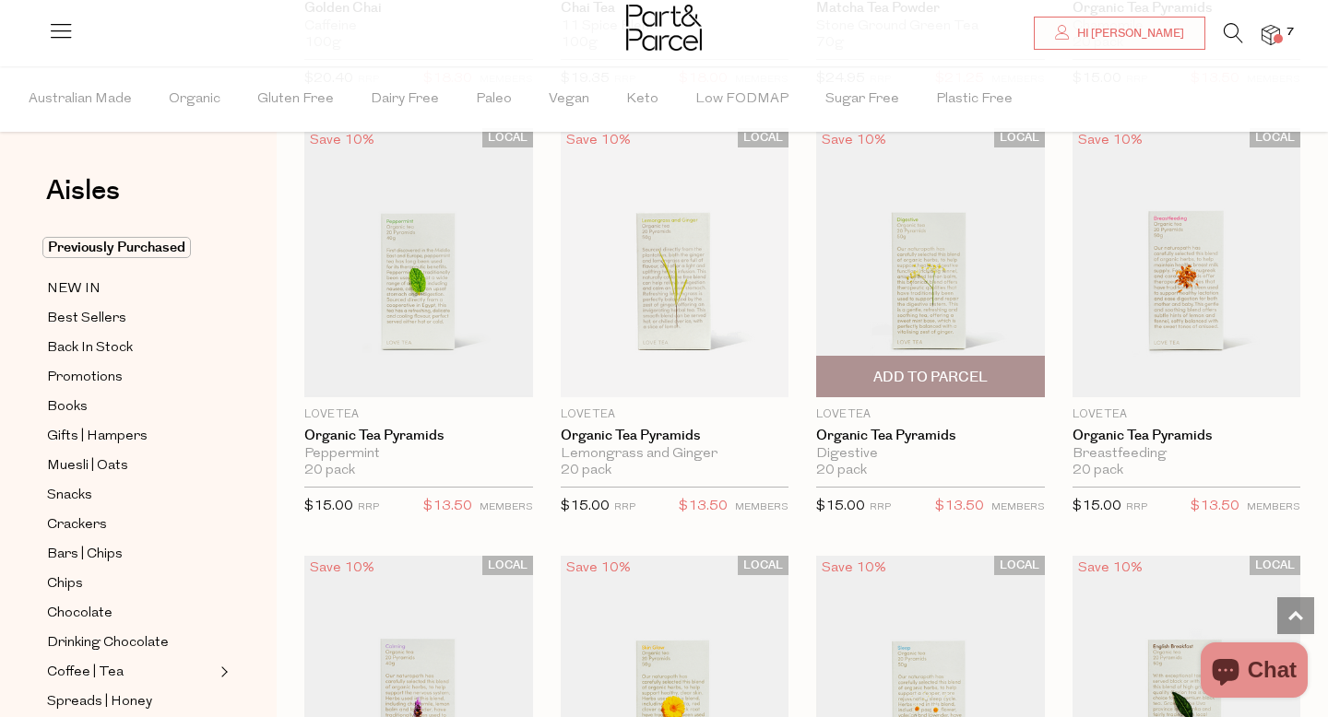
click at [946, 285] on img at bounding box center [930, 262] width 229 height 269
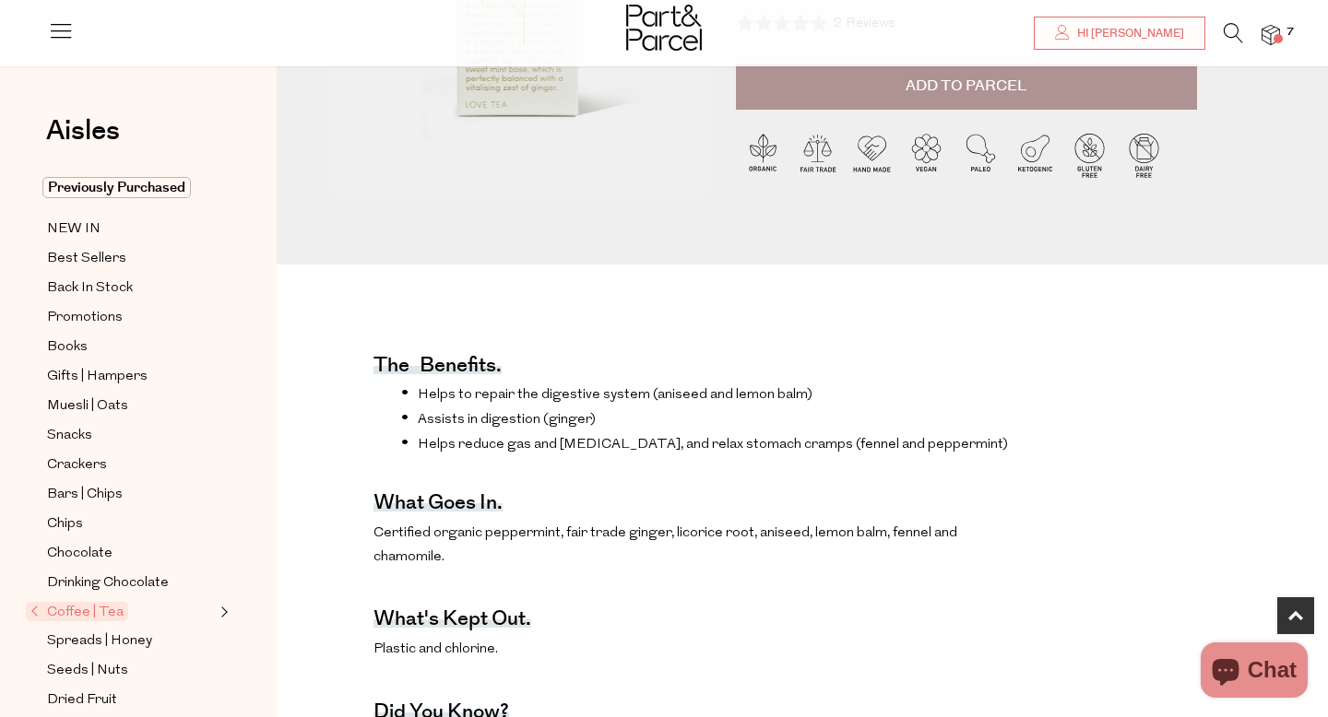
scroll to position [371, 0]
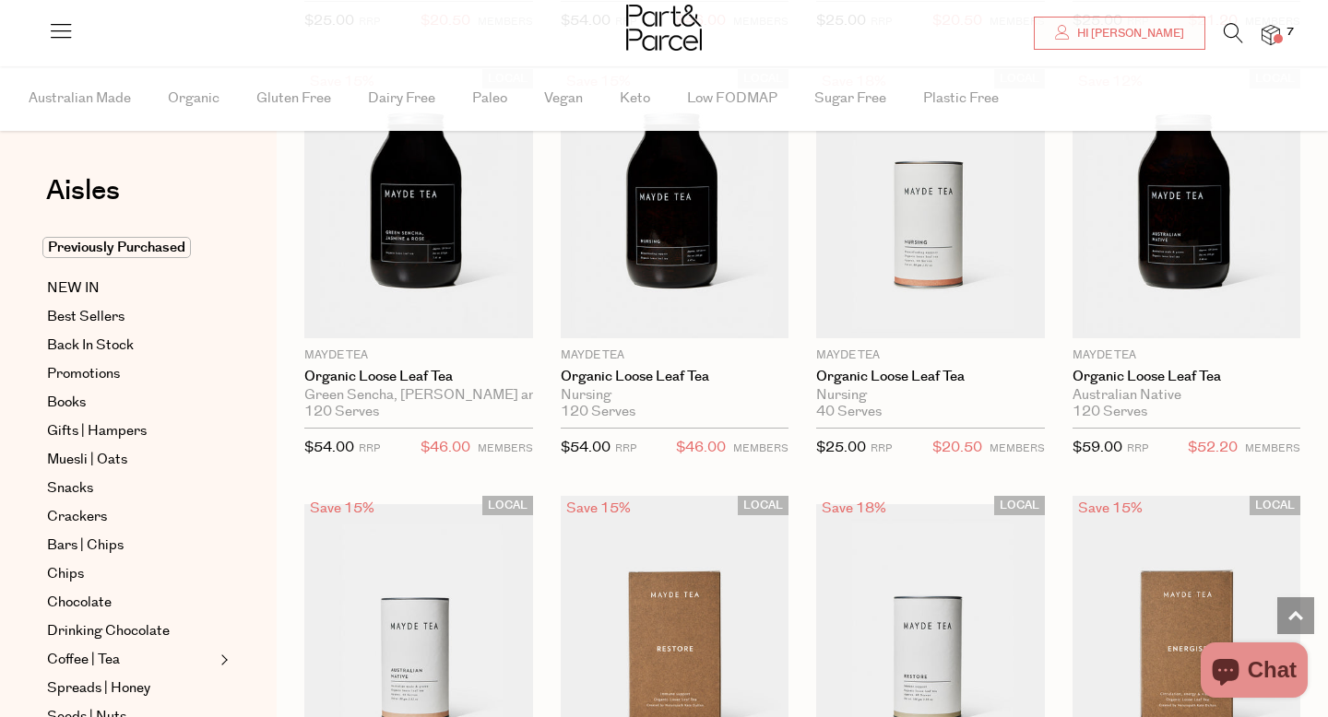
scroll to position [1477, 0]
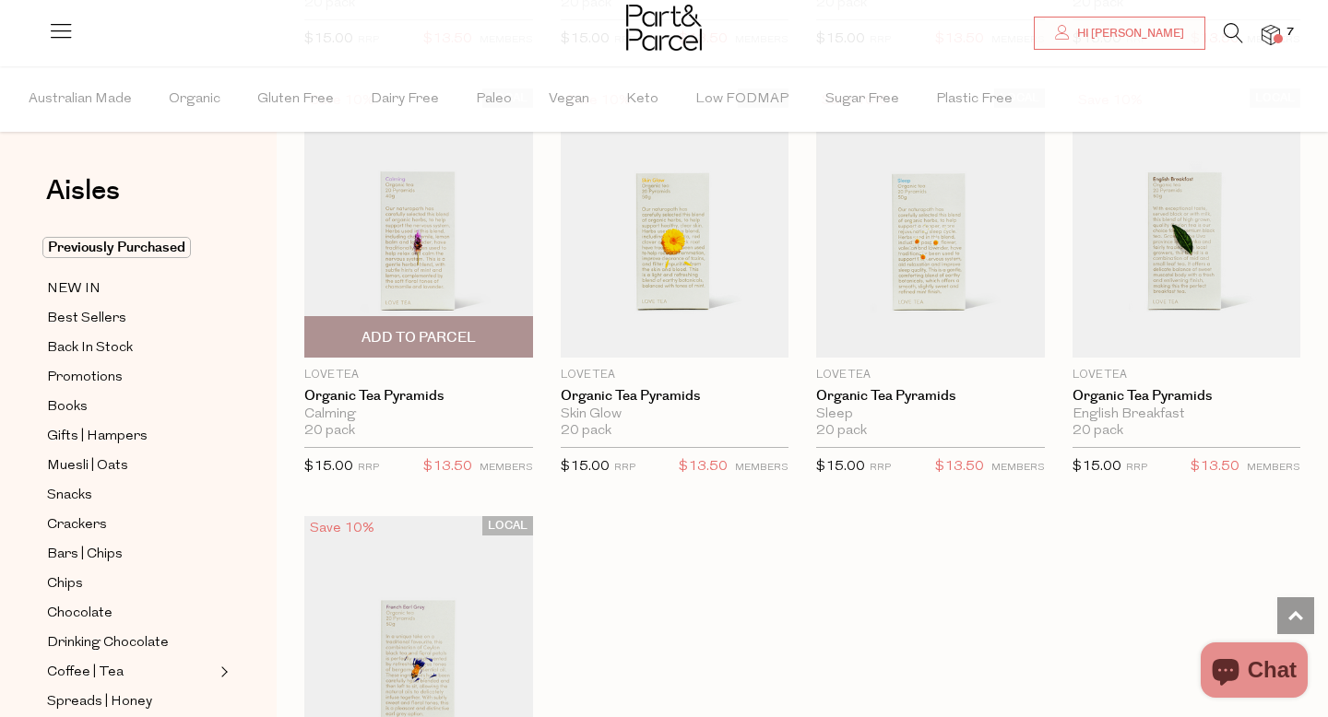
scroll to position [5323, 0]
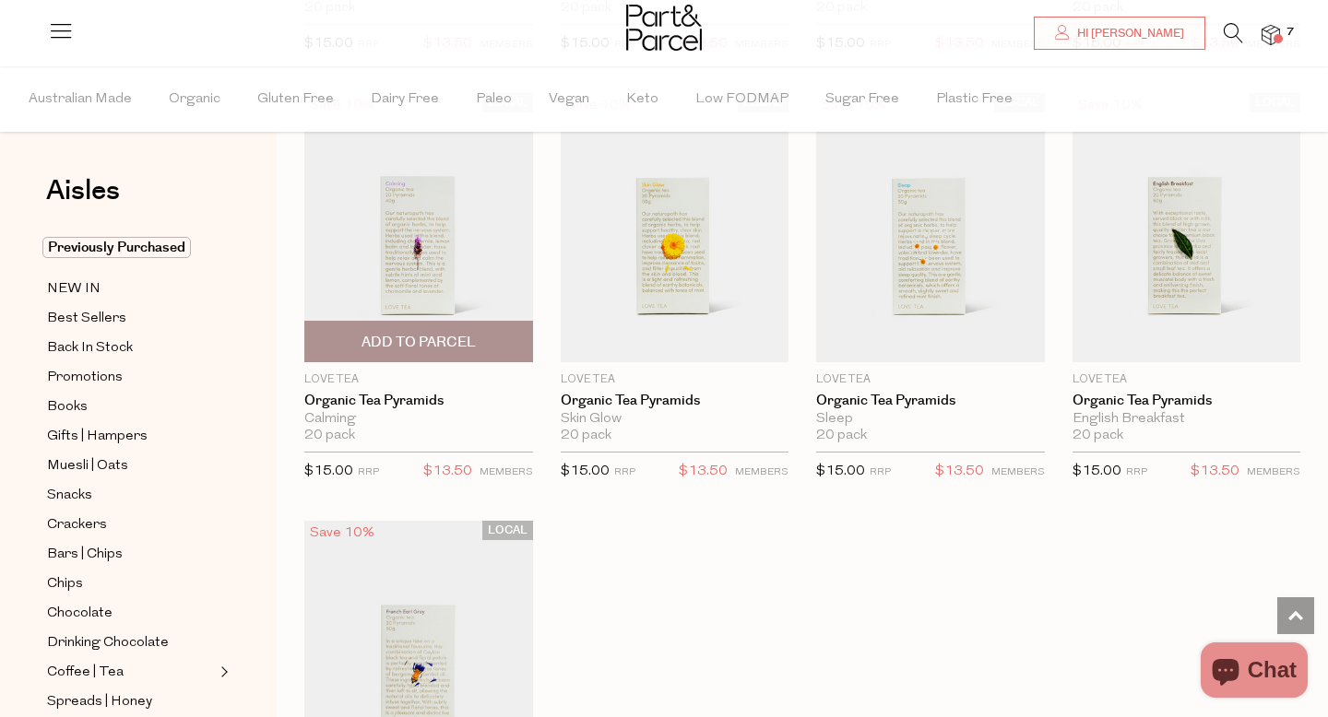
click at [432, 280] on img at bounding box center [418, 227] width 229 height 269
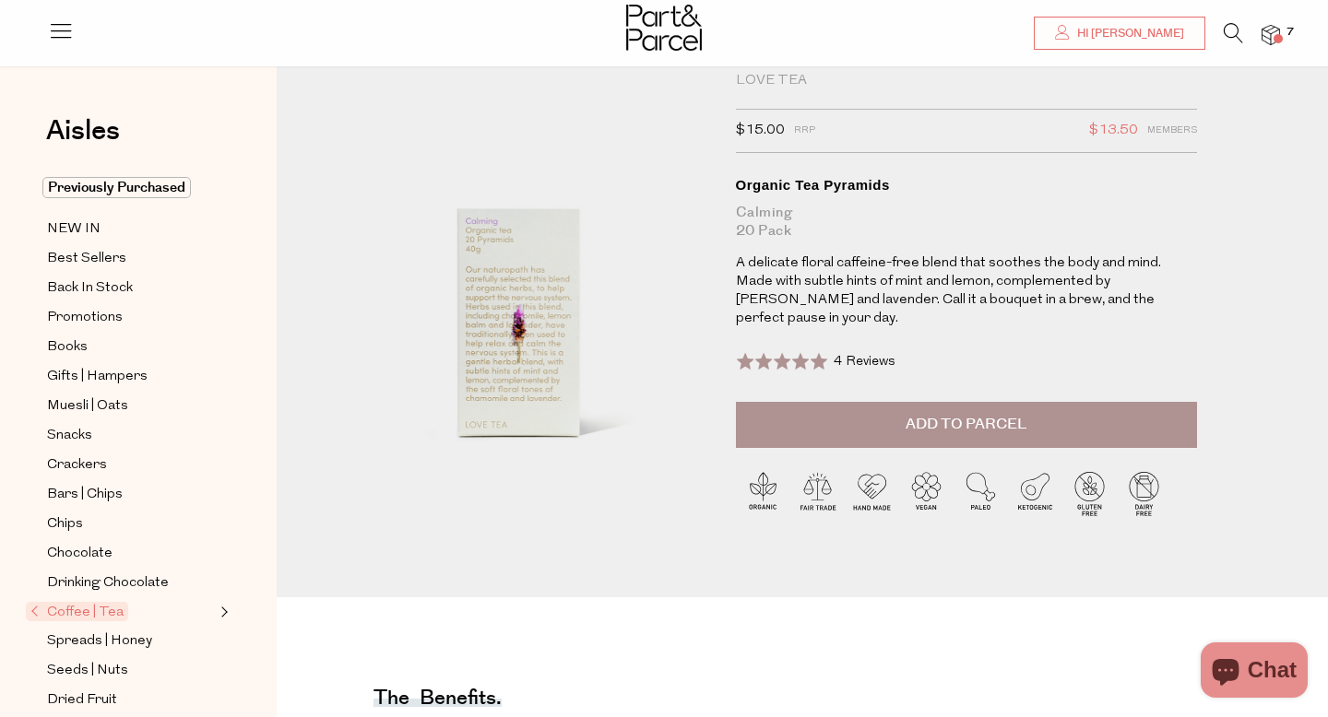
scroll to position [41, 0]
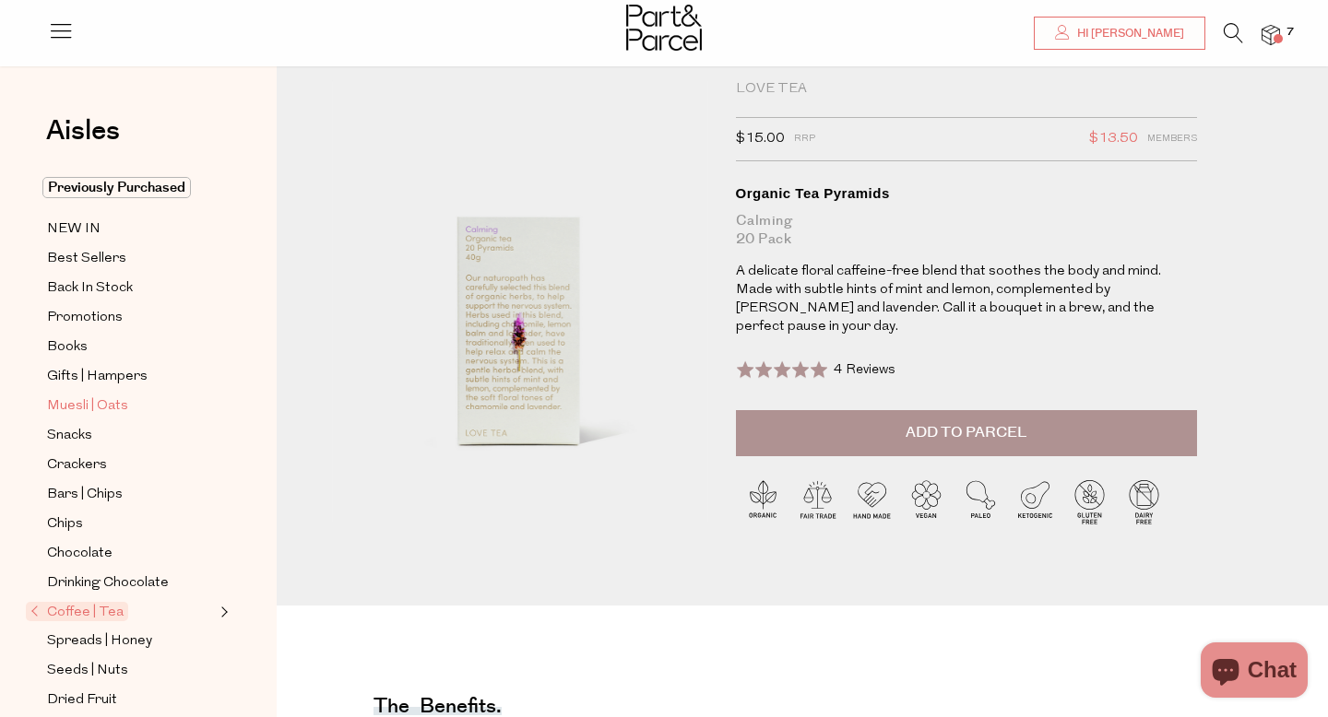
click at [71, 402] on span "Muesli | Oats" at bounding box center [87, 407] width 81 height 22
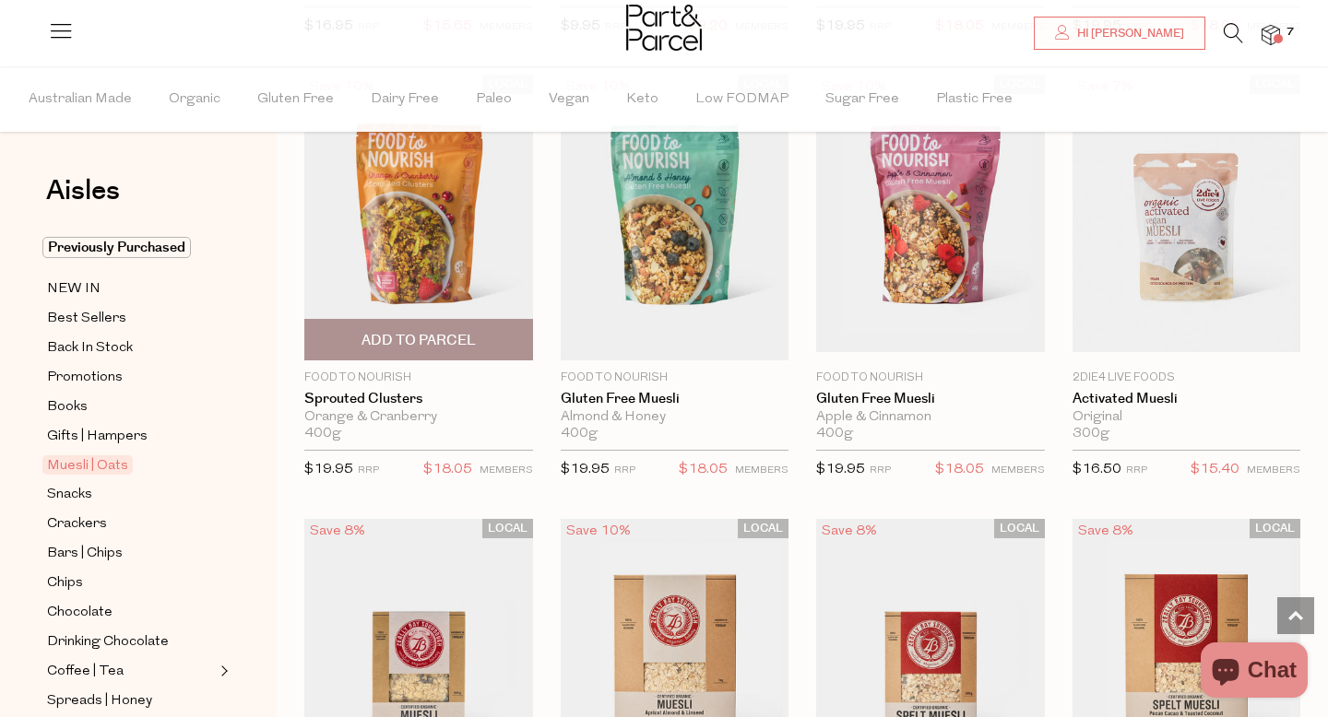
scroll to position [2322, 0]
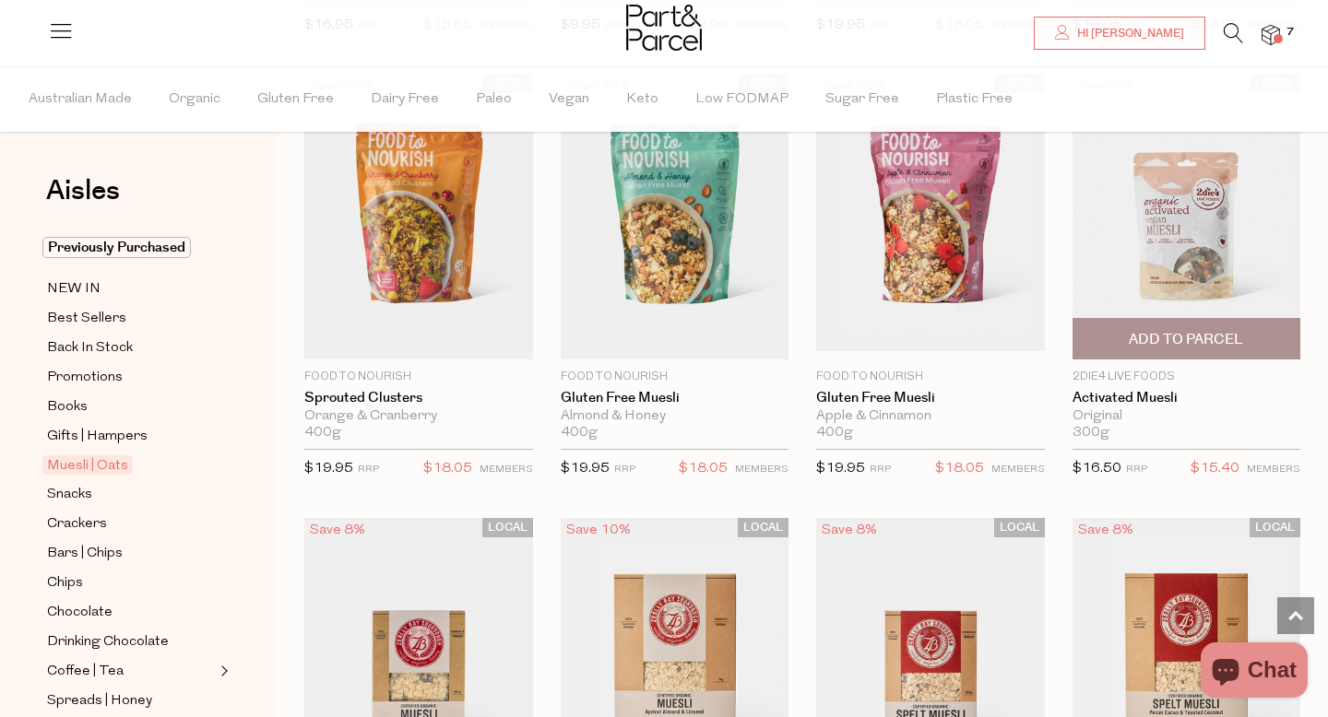
click at [1211, 234] on img at bounding box center [1186, 216] width 229 height 269
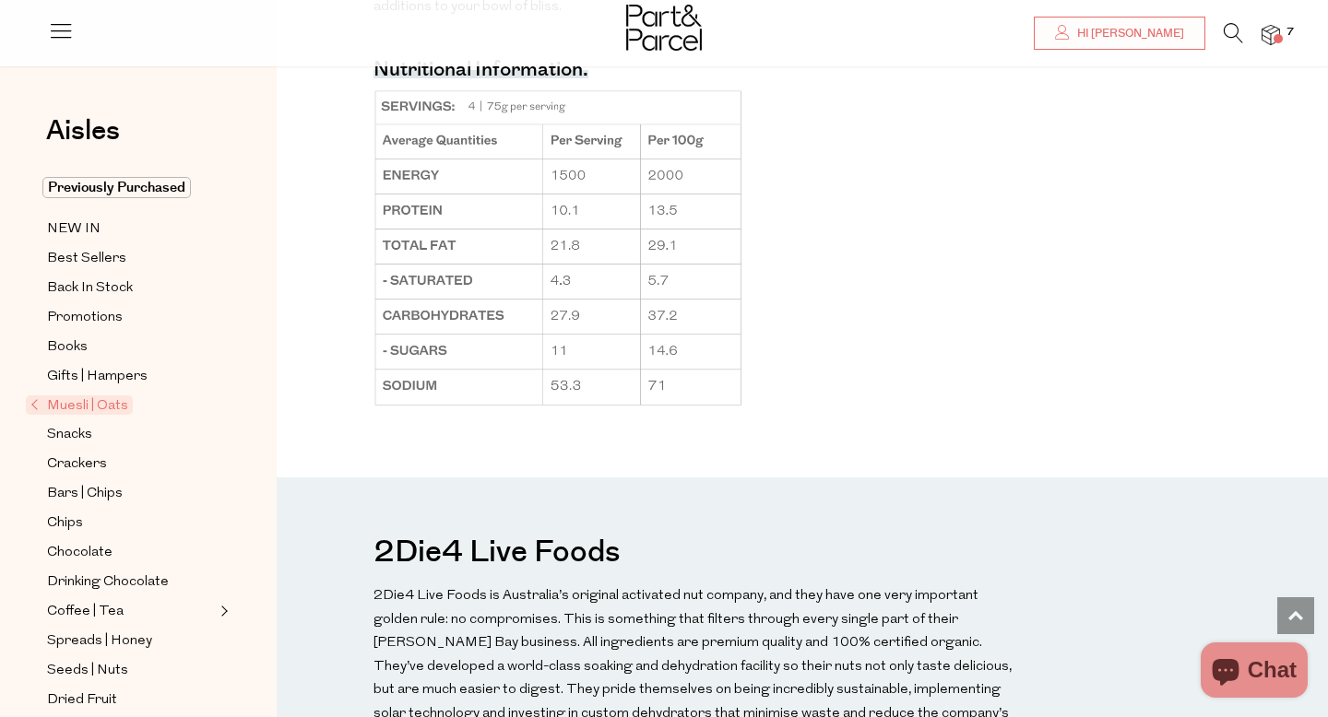
scroll to position [1450, 0]
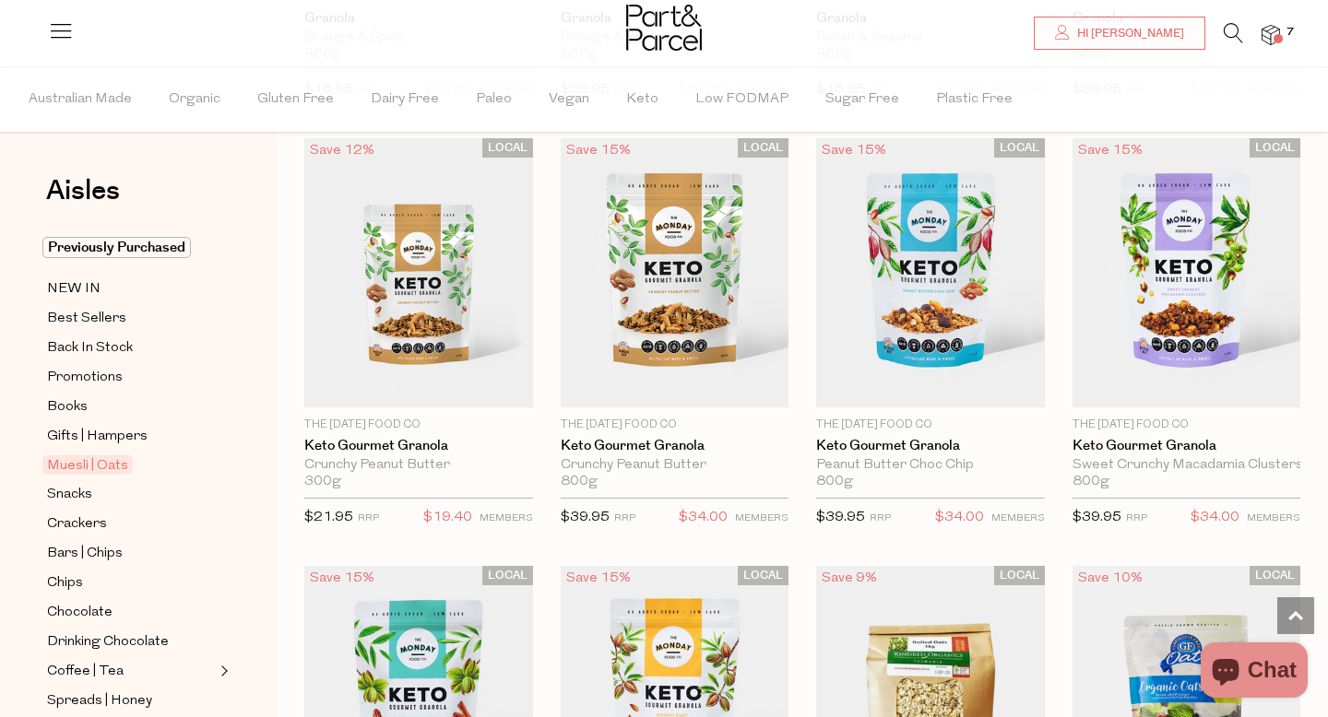
scroll to position [3555, 0]
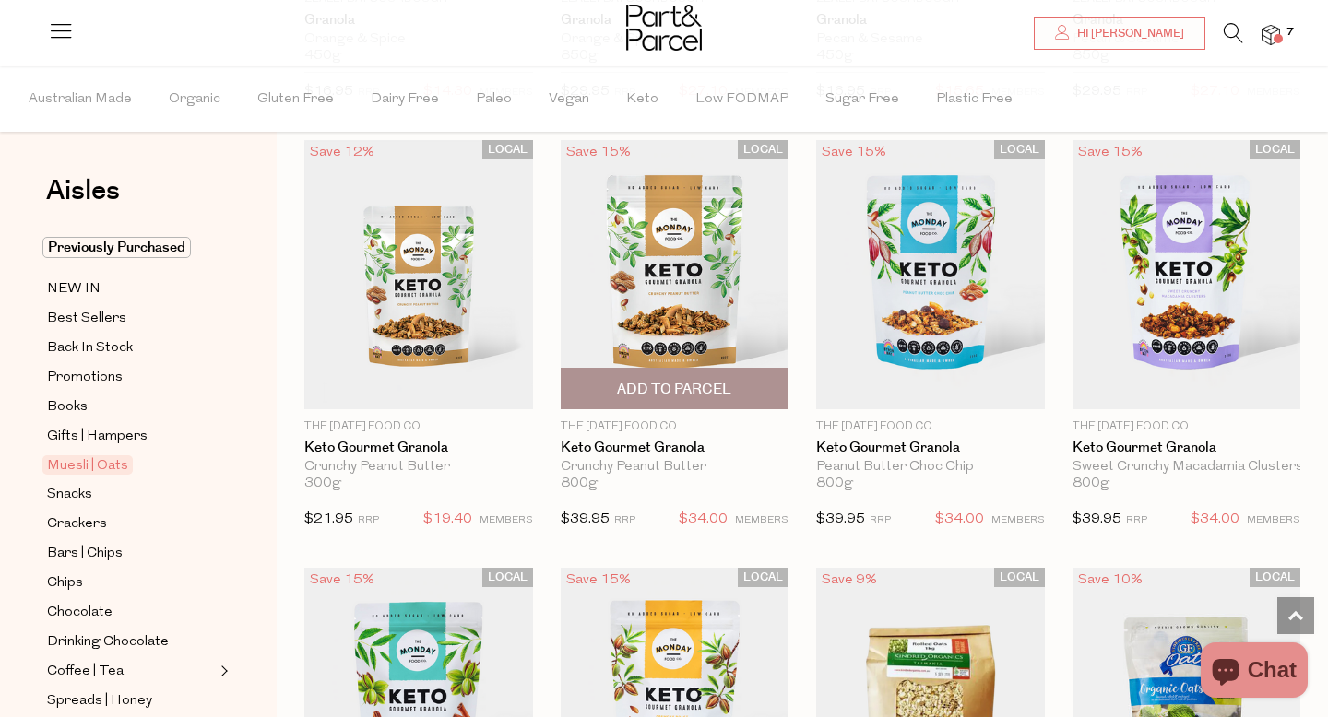
click at [674, 278] on img at bounding box center [675, 274] width 229 height 269
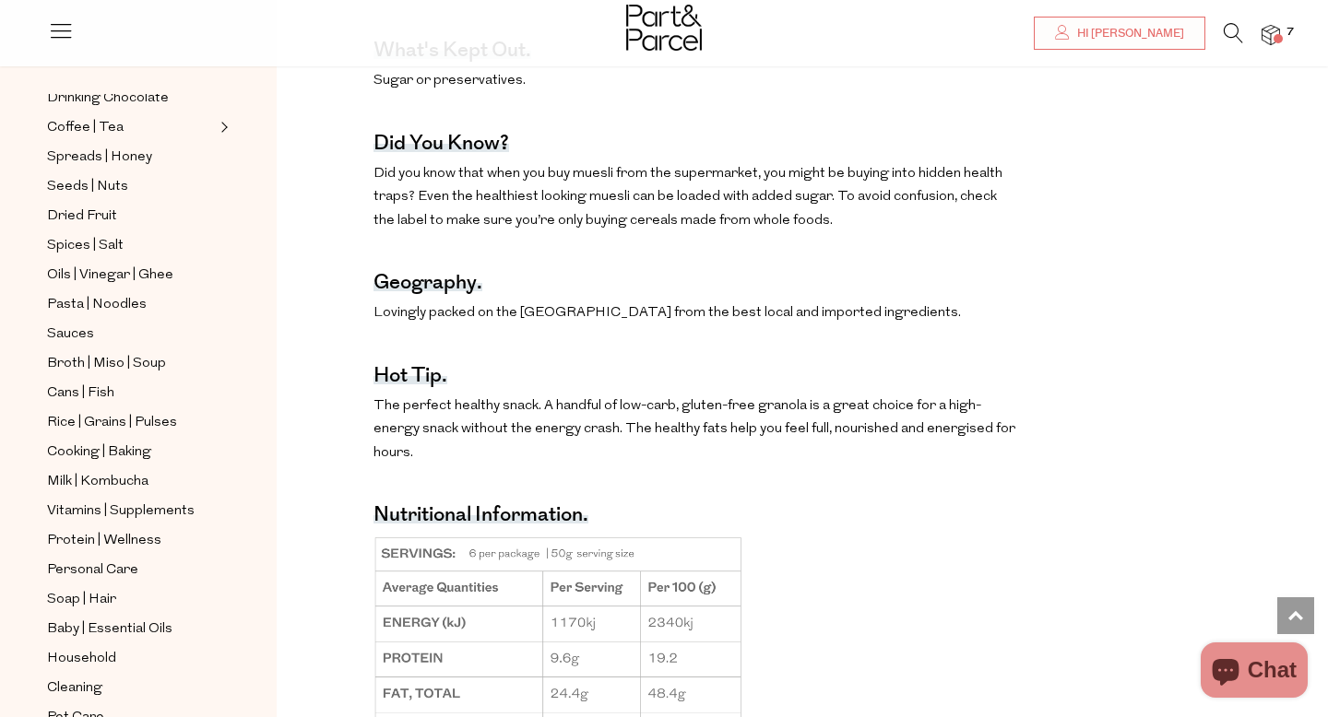
scroll to position [497, 0]
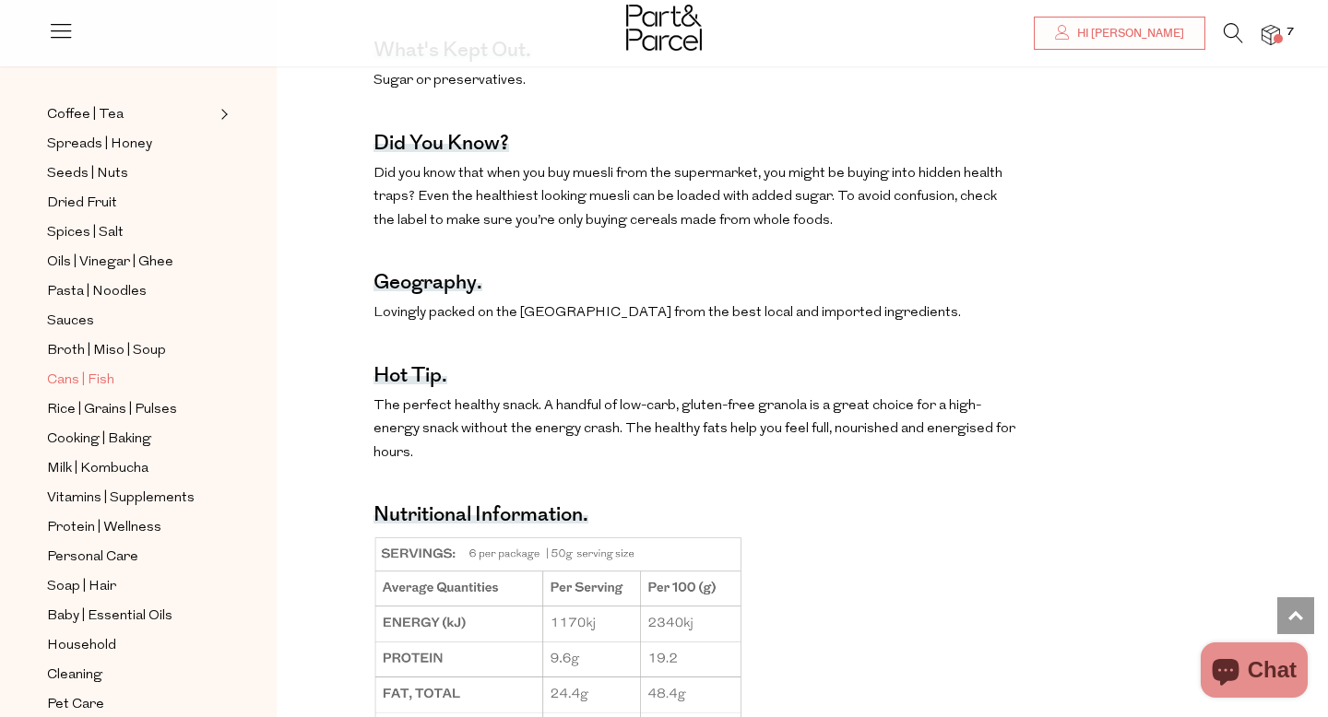
click at [72, 380] on span "Cans | Fish" at bounding box center [80, 381] width 67 height 22
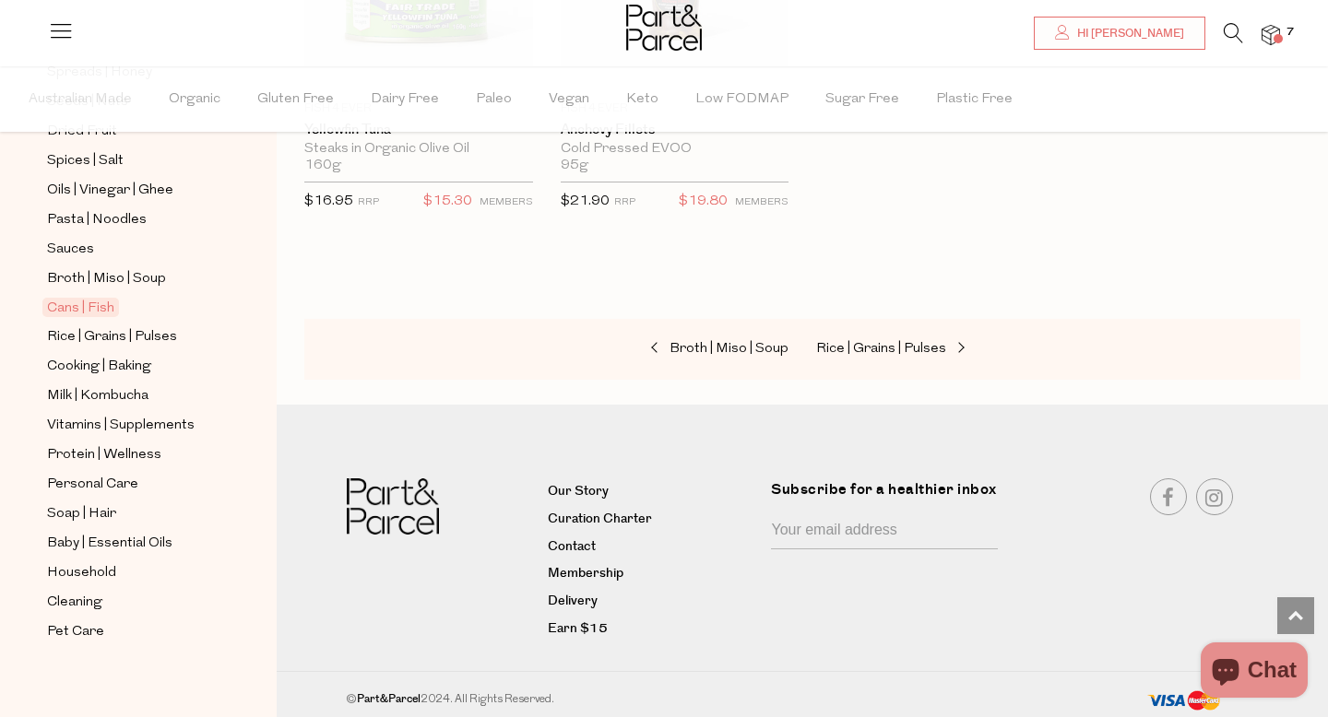
scroll to position [636, 0]
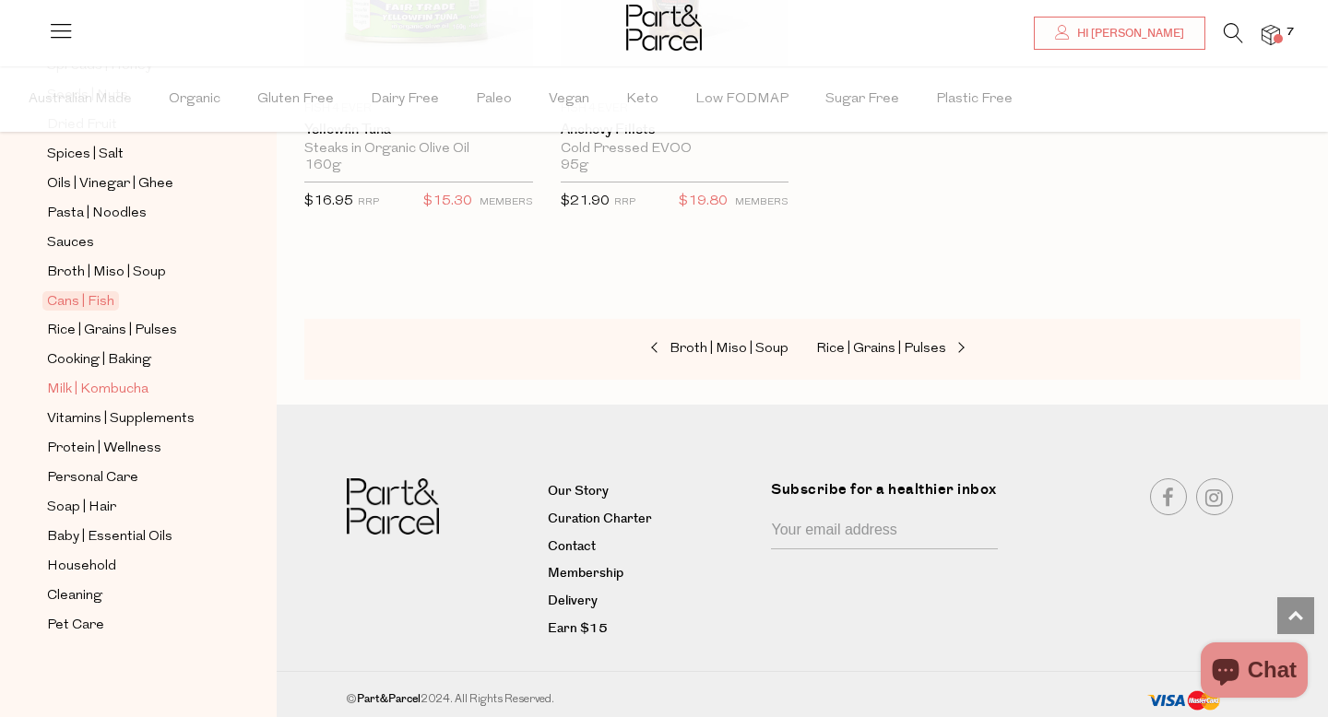
click at [96, 387] on span "Milk | Kombucha" at bounding box center [97, 390] width 101 height 22
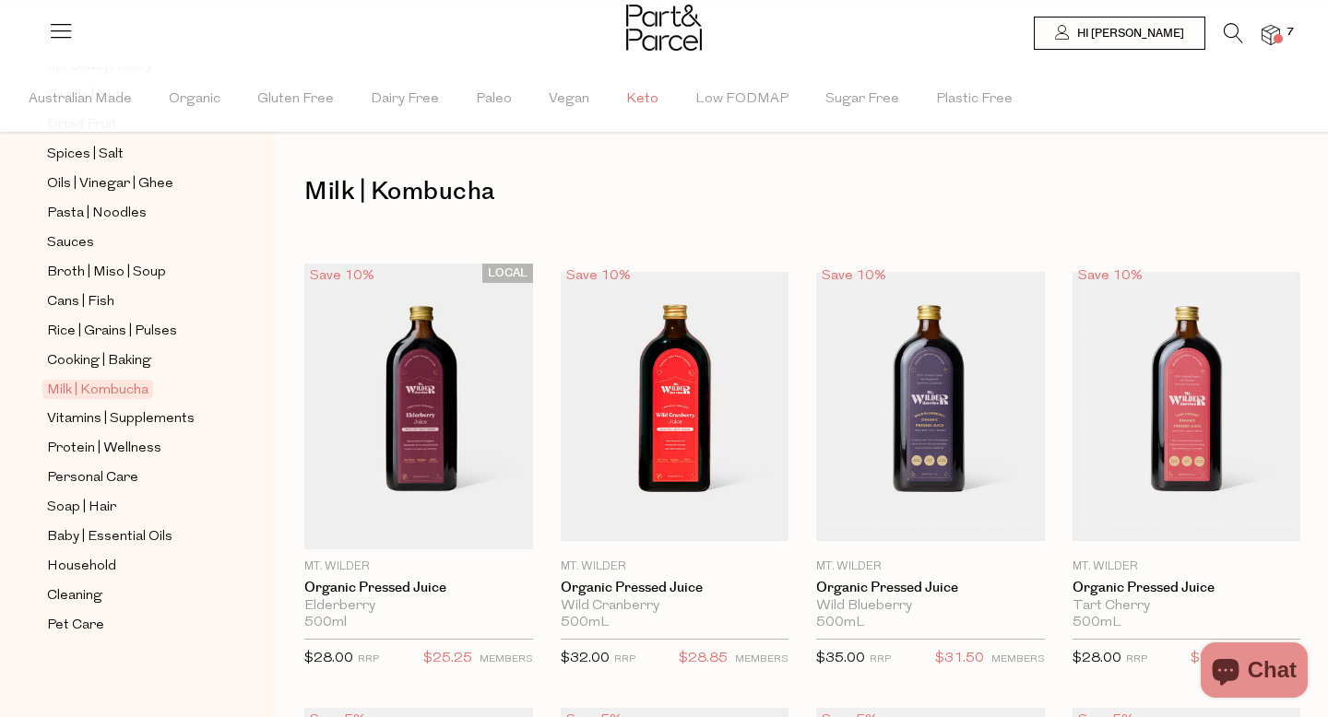
click at [636, 97] on span "Keto" at bounding box center [642, 99] width 32 height 65
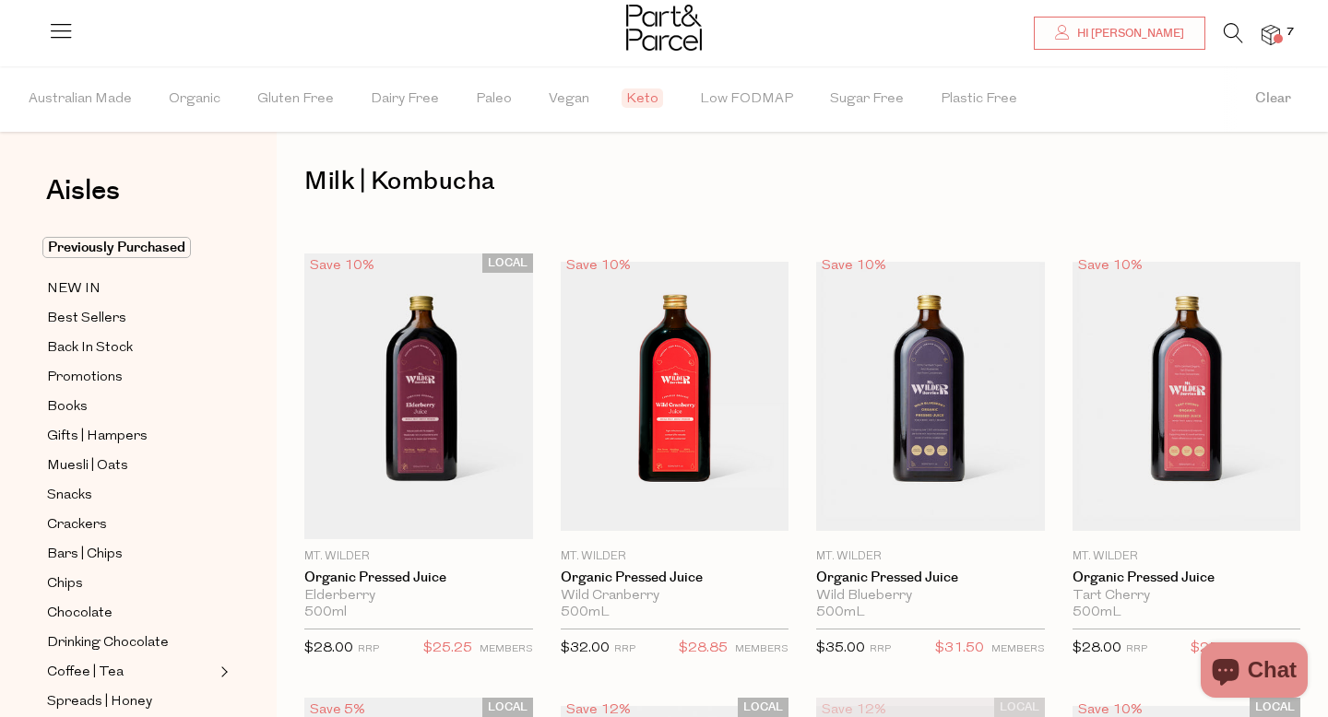
click at [636, 97] on span "Keto" at bounding box center [641, 98] width 41 height 19
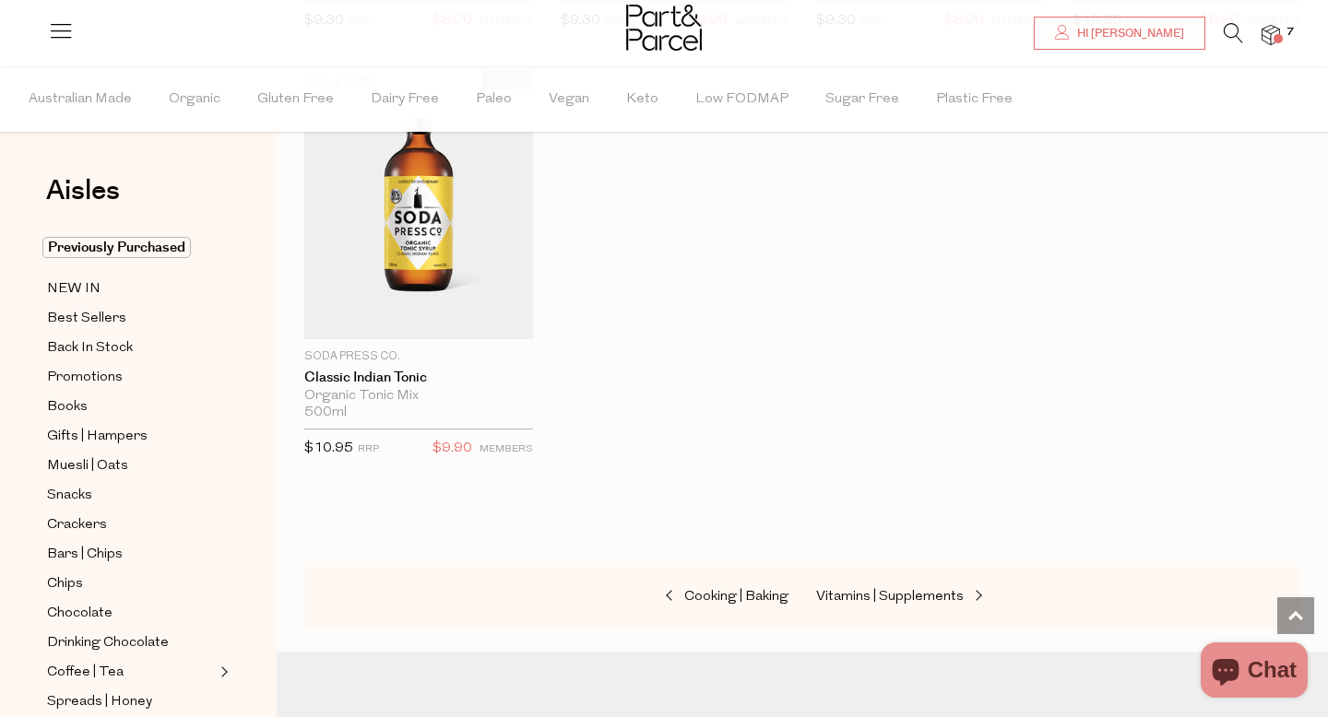
click at [59, 21] on icon at bounding box center [61, 31] width 26 height 26
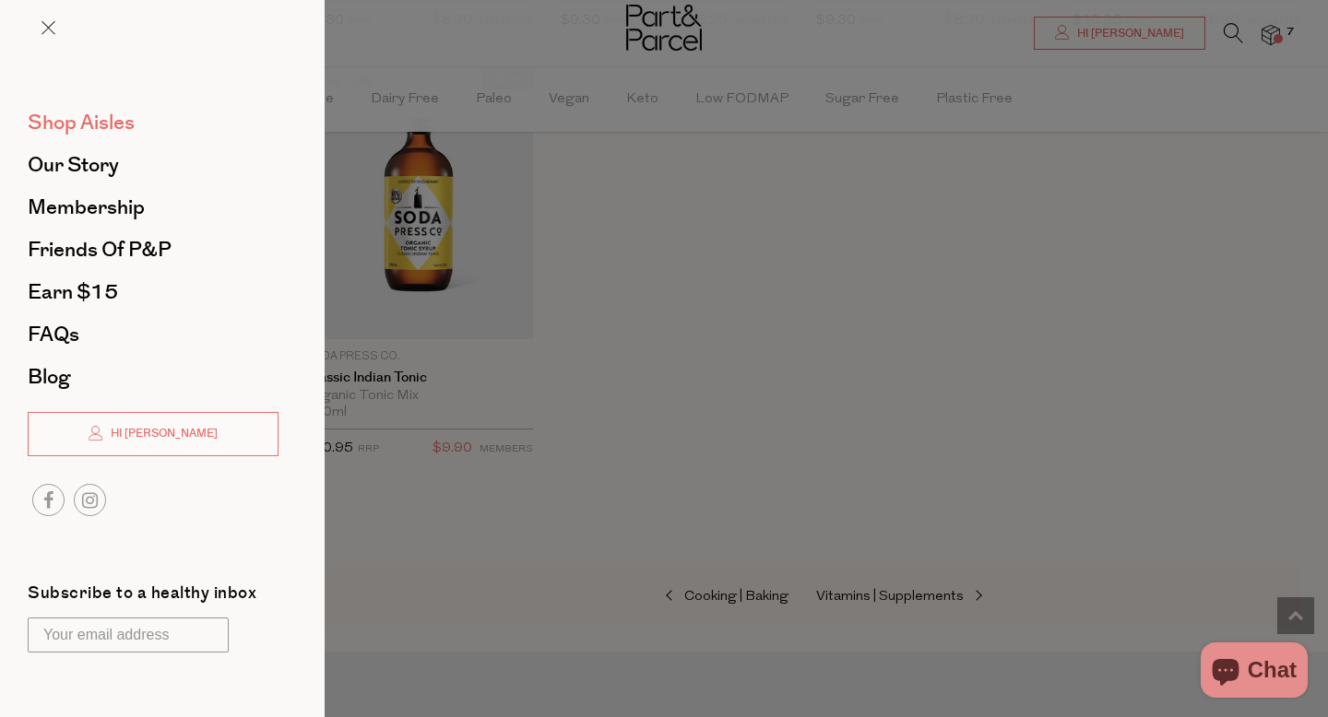
click at [95, 121] on span "Shop Aisles" at bounding box center [81, 123] width 107 height 30
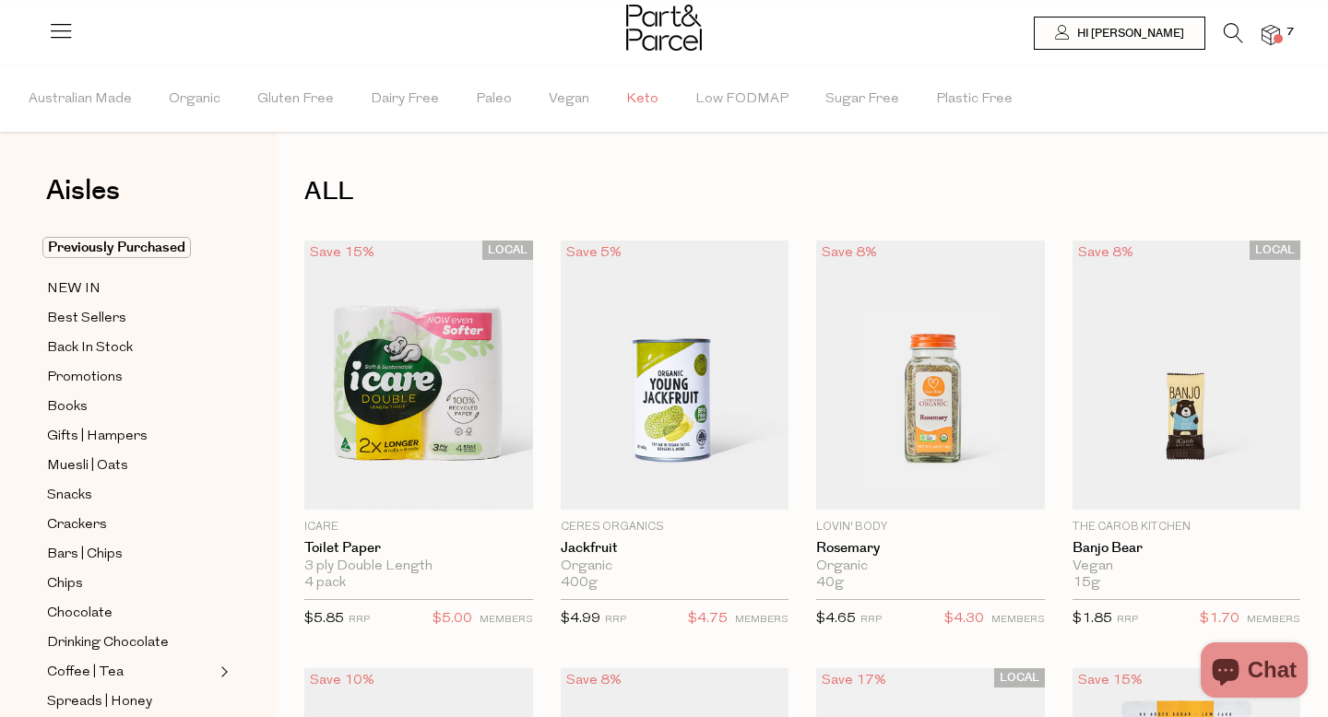
click at [636, 97] on span "Keto" at bounding box center [642, 99] width 32 height 65
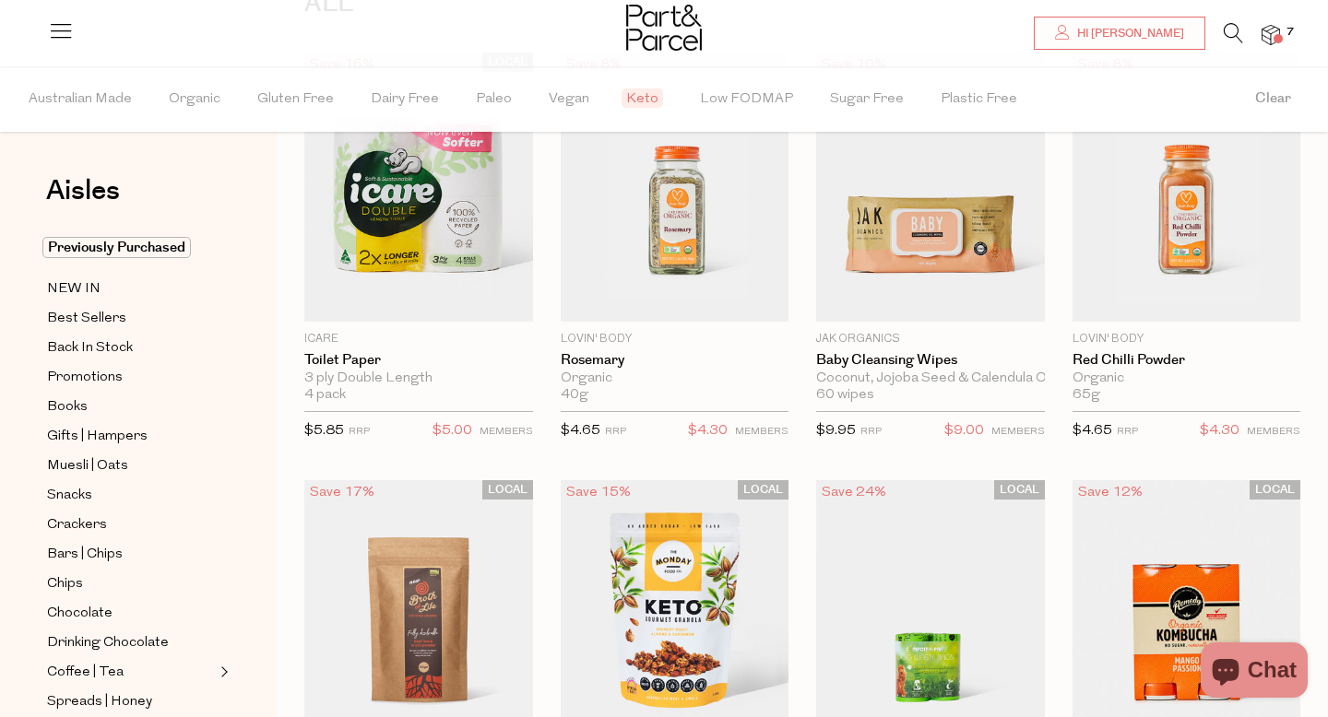
scroll to position [194, 0]
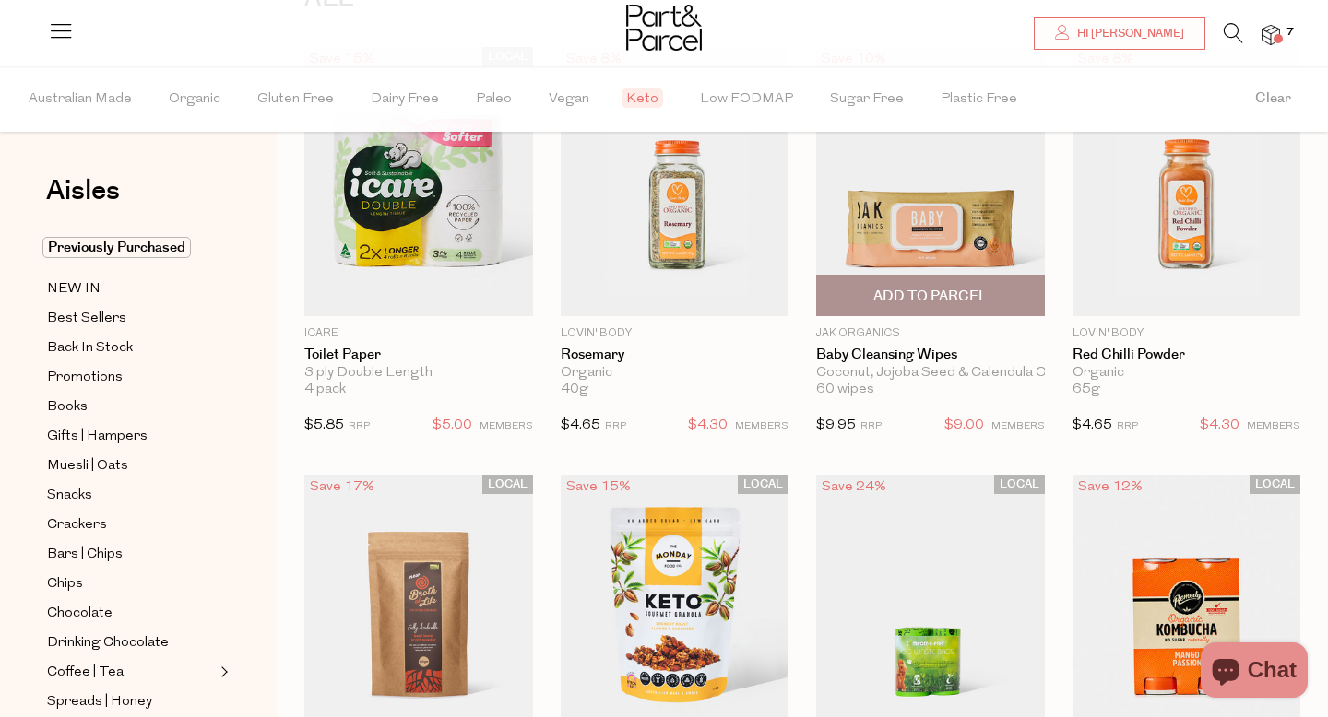
click at [915, 207] on img at bounding box center [930, 181] width 229 height 269
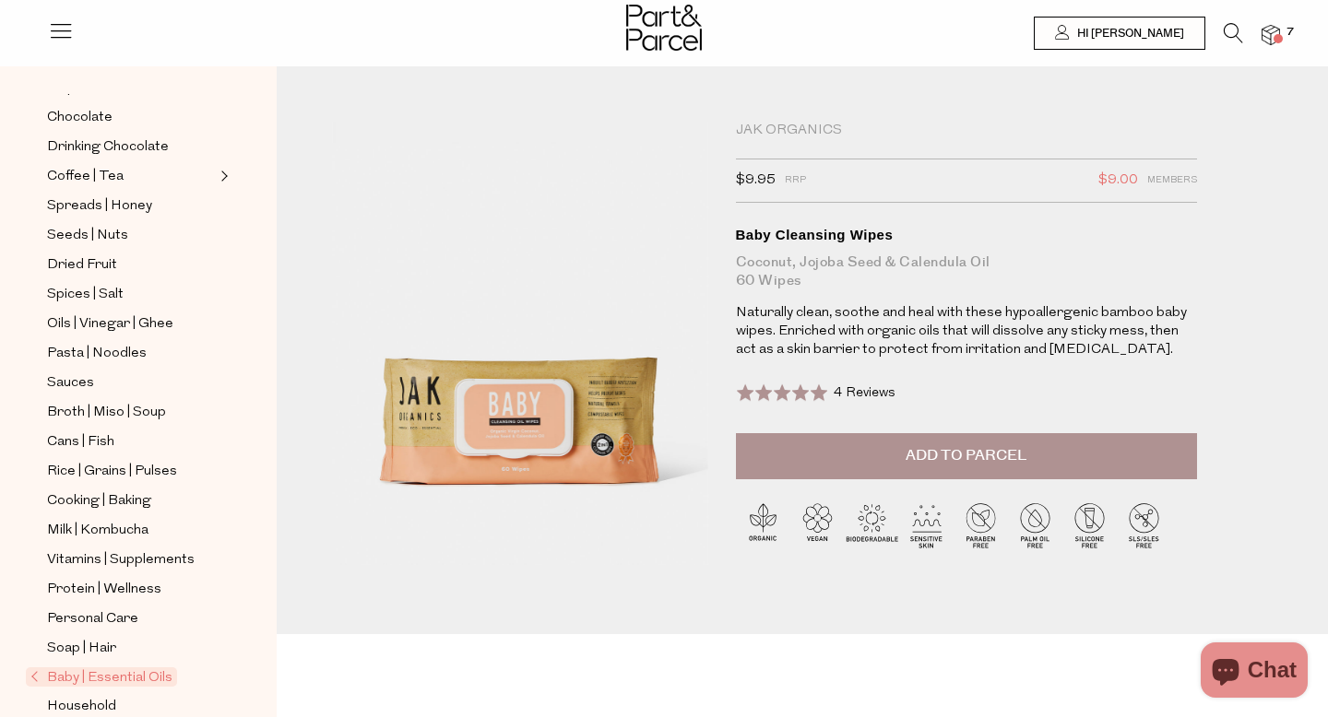
scroll to position [457, 0]
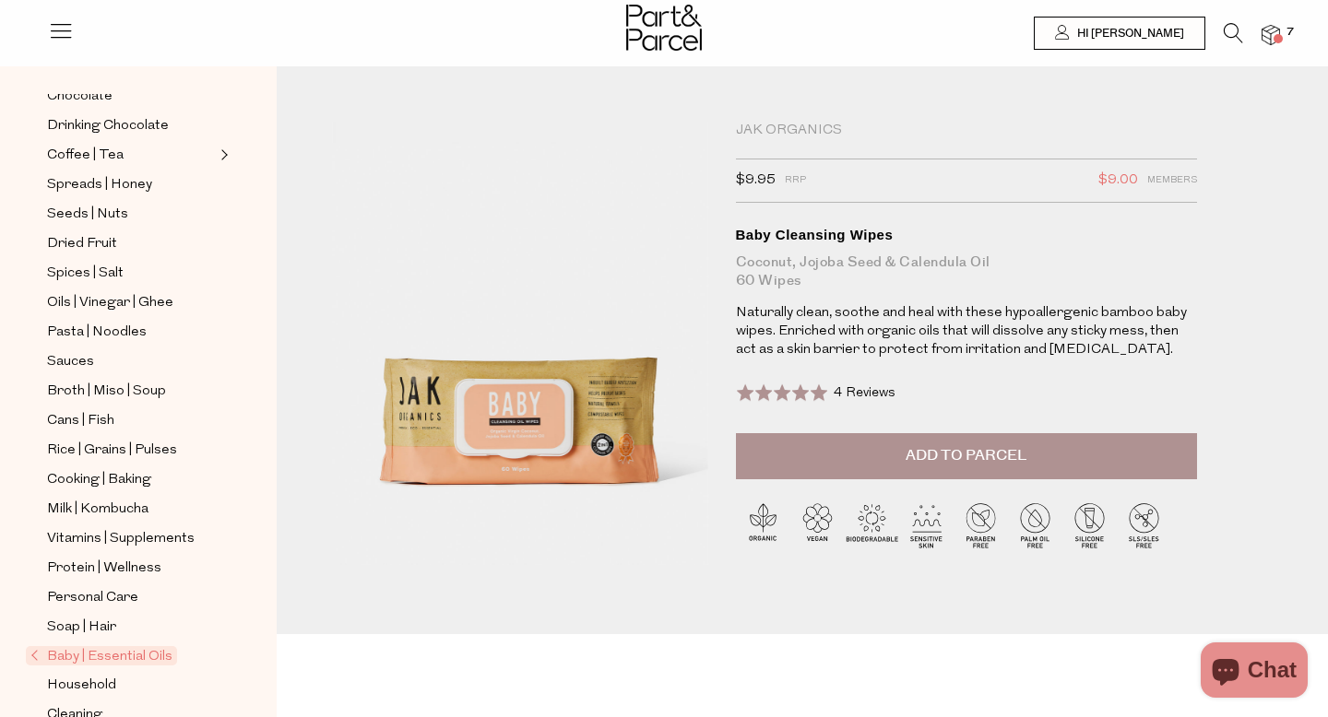
click at [1229, 26] on icon at bounding box center [1232, 33] width 19 height 20
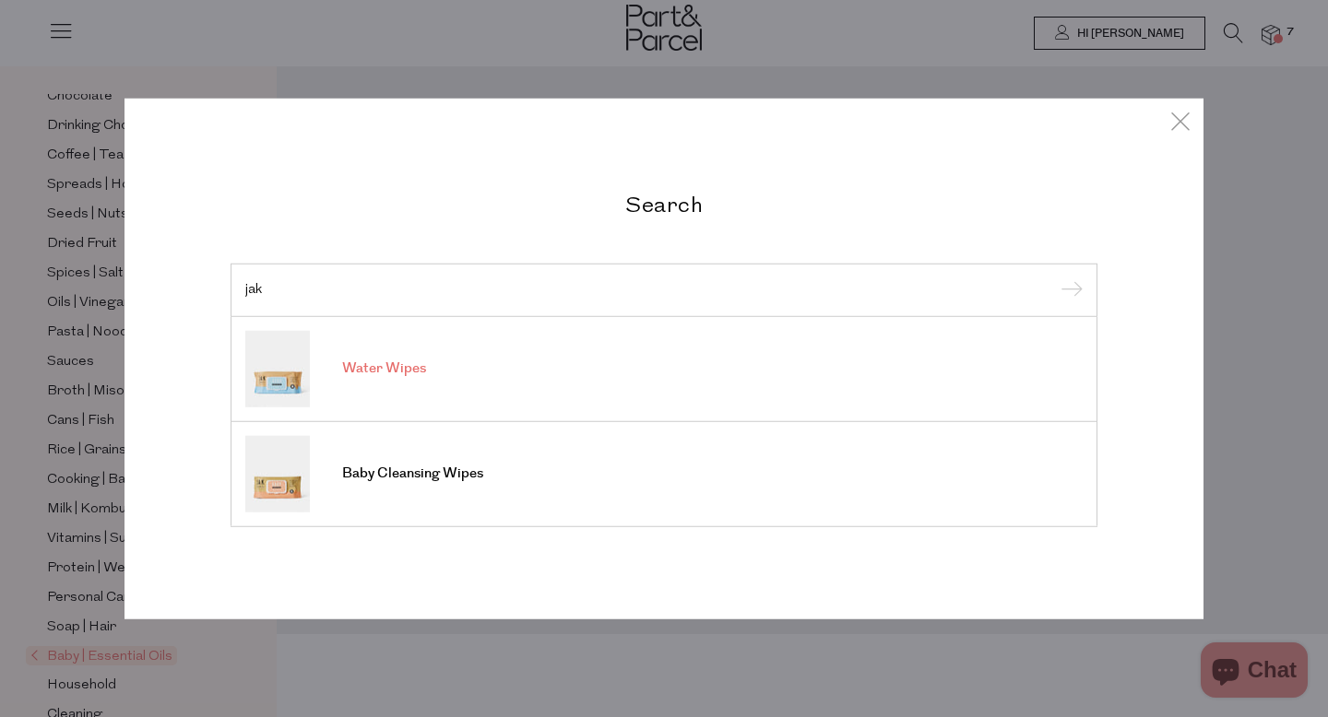
type input "jak"
click at [406, 371] on span "Water Wipes" at bounding box center [384, 369] width 84 height 18
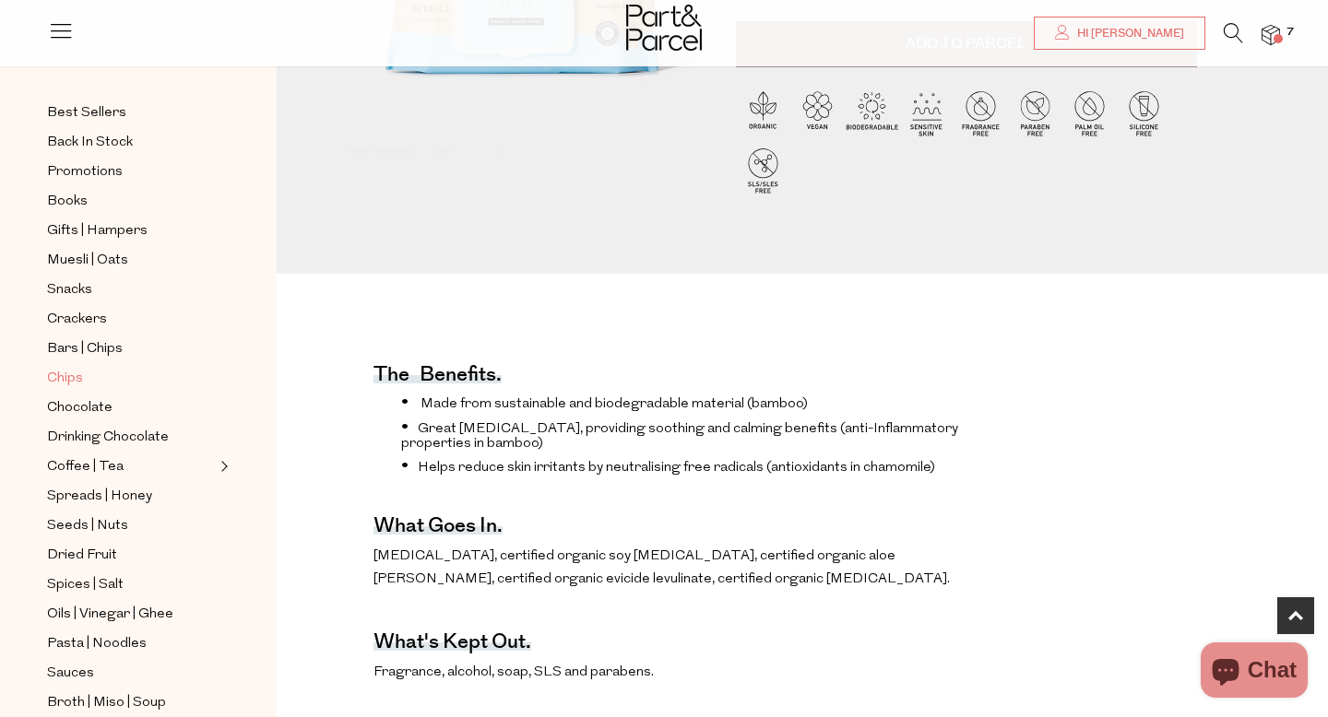
scroll to position [136, 0]
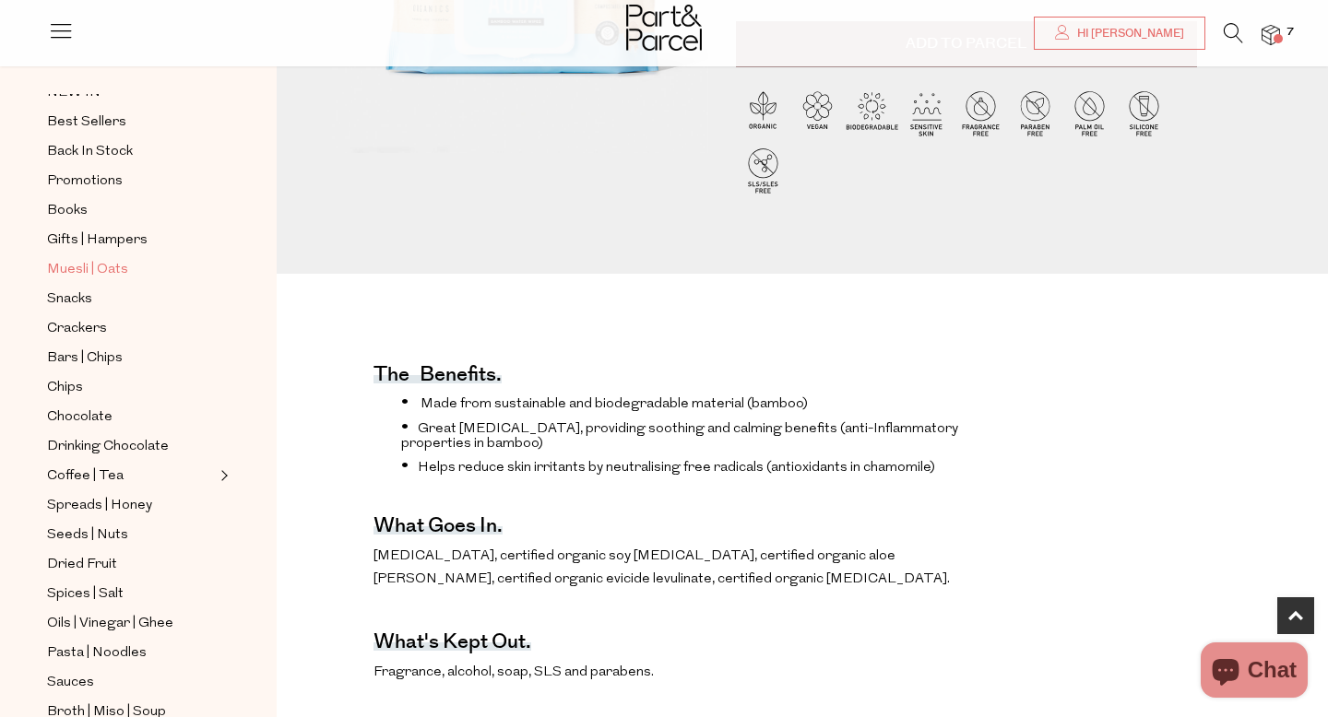
click at [75, 268] on span "Muesli | Oats" at bounding box center [87, 270] width 81 height 22
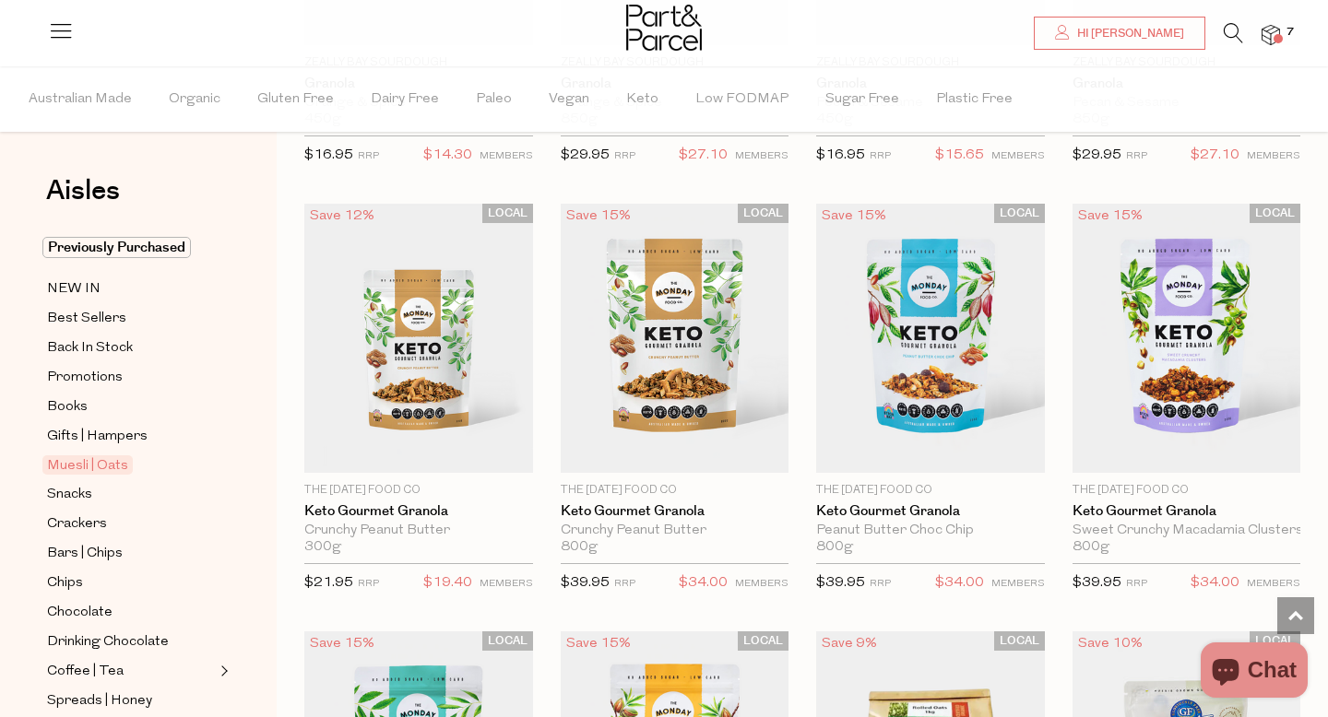
scroll to position [3496, 0]
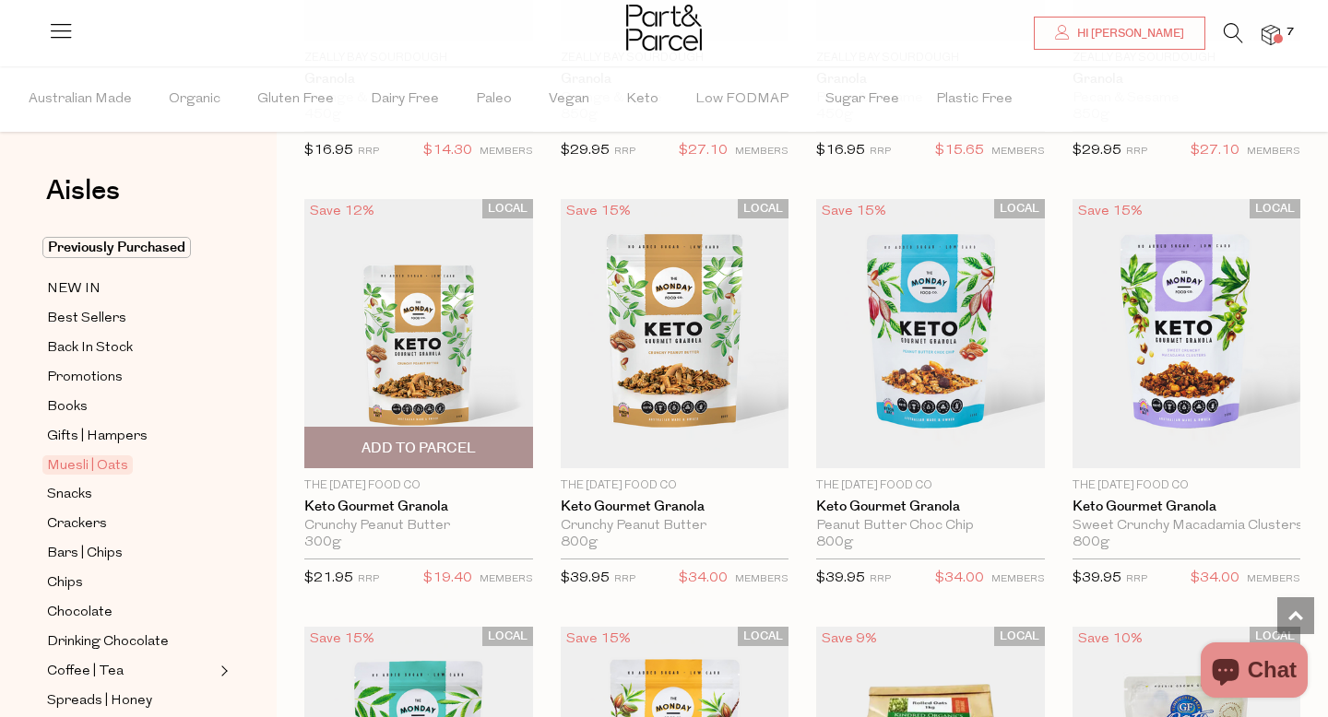
click at [416, 430] on span "Add To Parcel" at bounding box center [419, 448] width 218 height 40
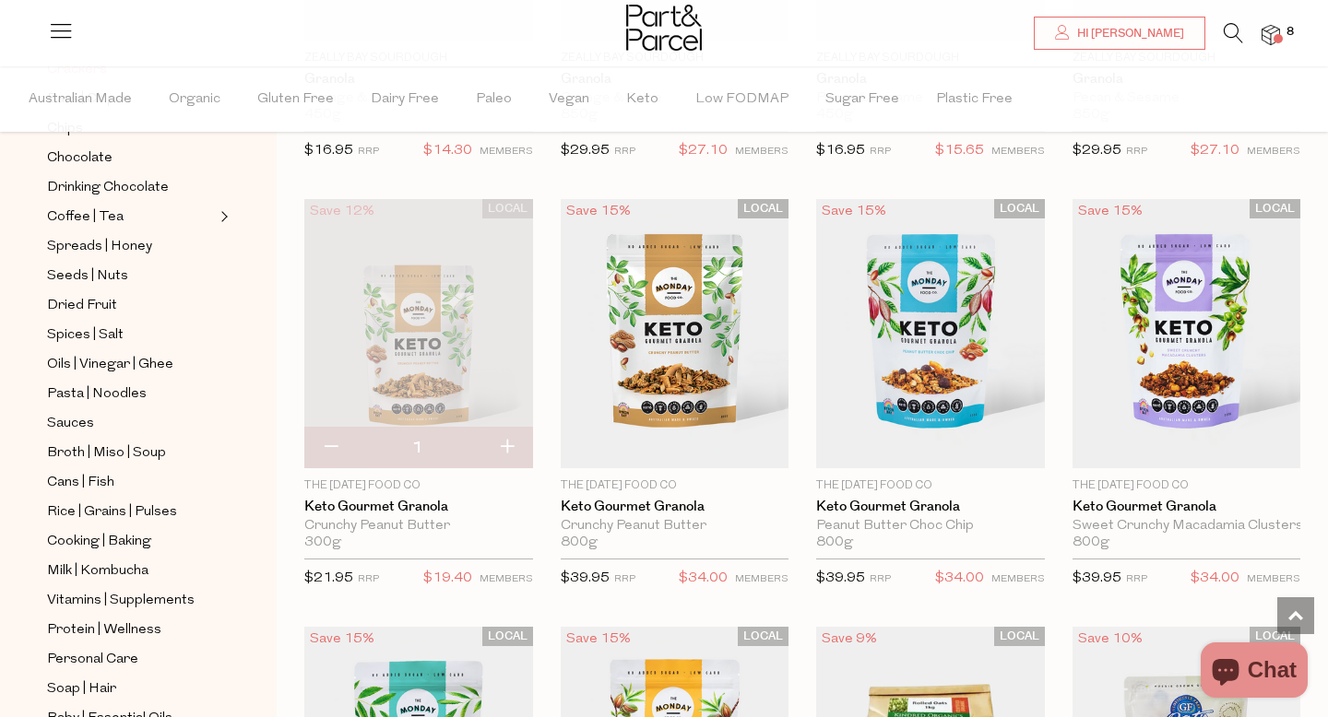
scroll to position [456, 0]
click at [57, 448] on span "Broth | Miso | Soup" at bounding box center [106, 452] width 119 height 22
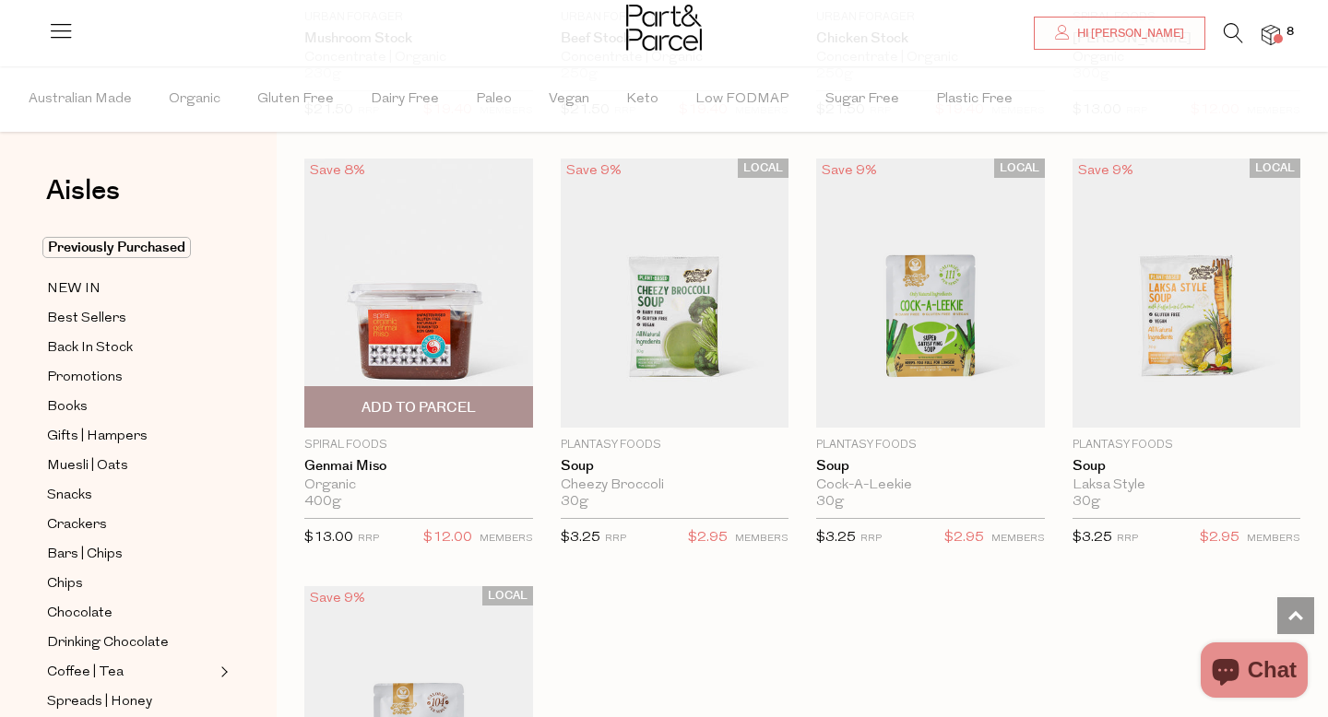
scroll to position [3080, 0]
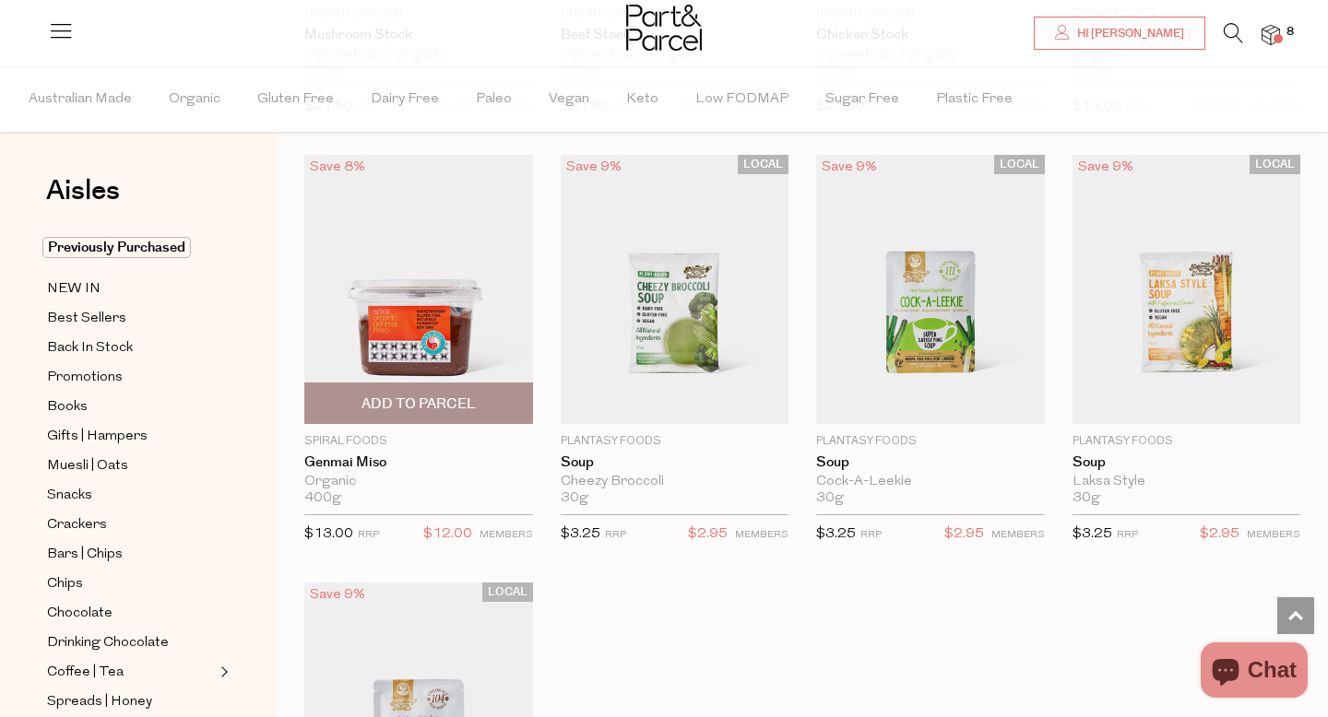
click at [410, 310] on img at bounding box center [418, 289] width 229 height 269
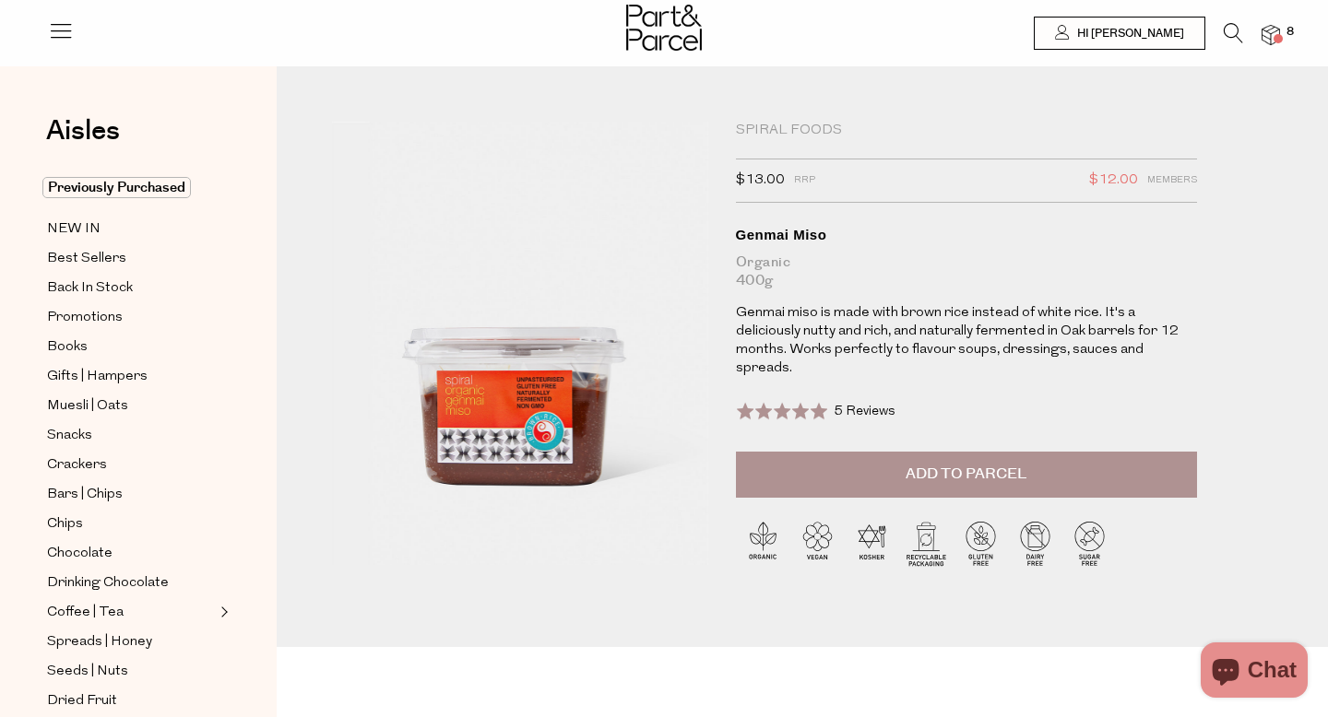
click at [978, 464] on span "Add to Parcel" at bounding box center [965, 474] width 121 height 21
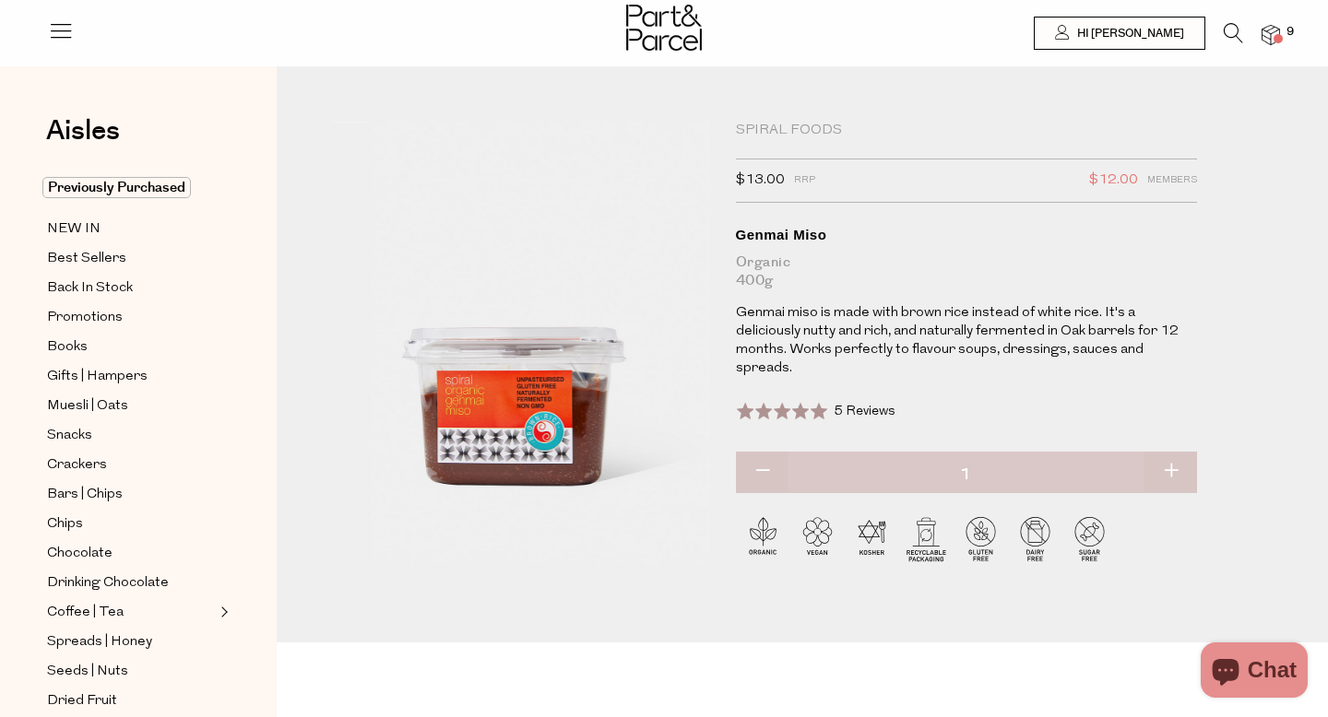
click at [1270, 34] on img at bounding box center [1270, 35] width 18 height 21
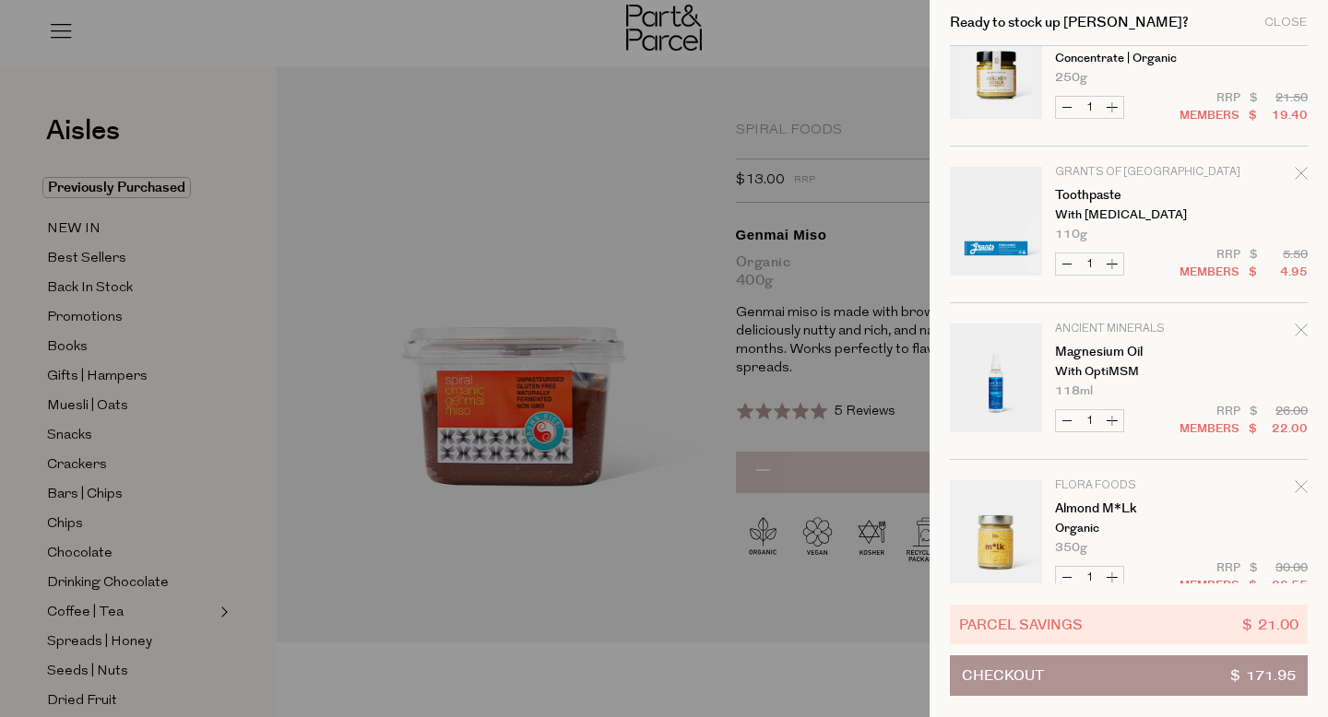
scroll to position [873, 0]
